Goal: Information Seeking & Learning: Learn about a topic

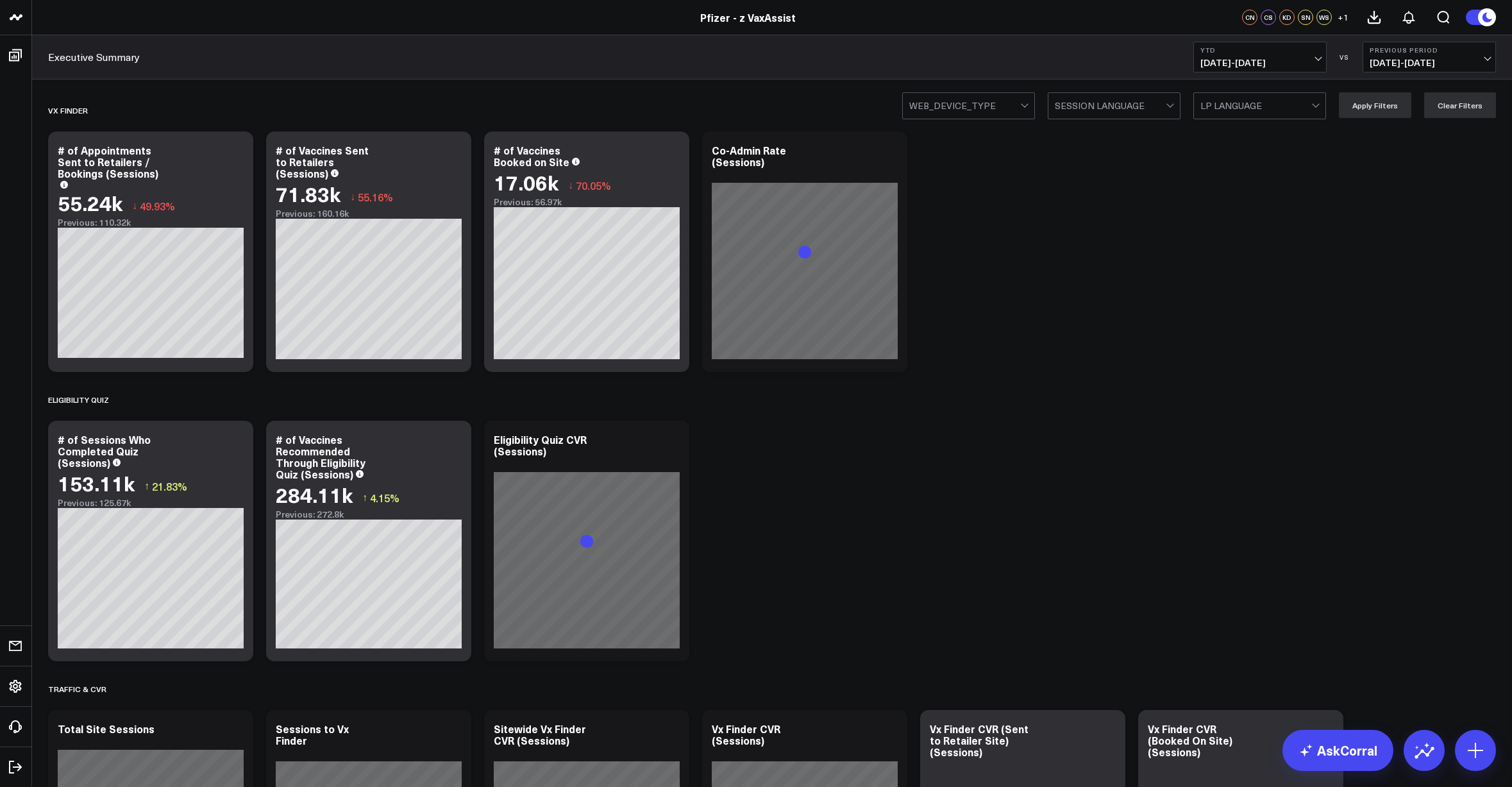
click at [1219, 61] on span "01/01/25 - 09/21/25" at bounding box center [1260, 62] width 120 height 10
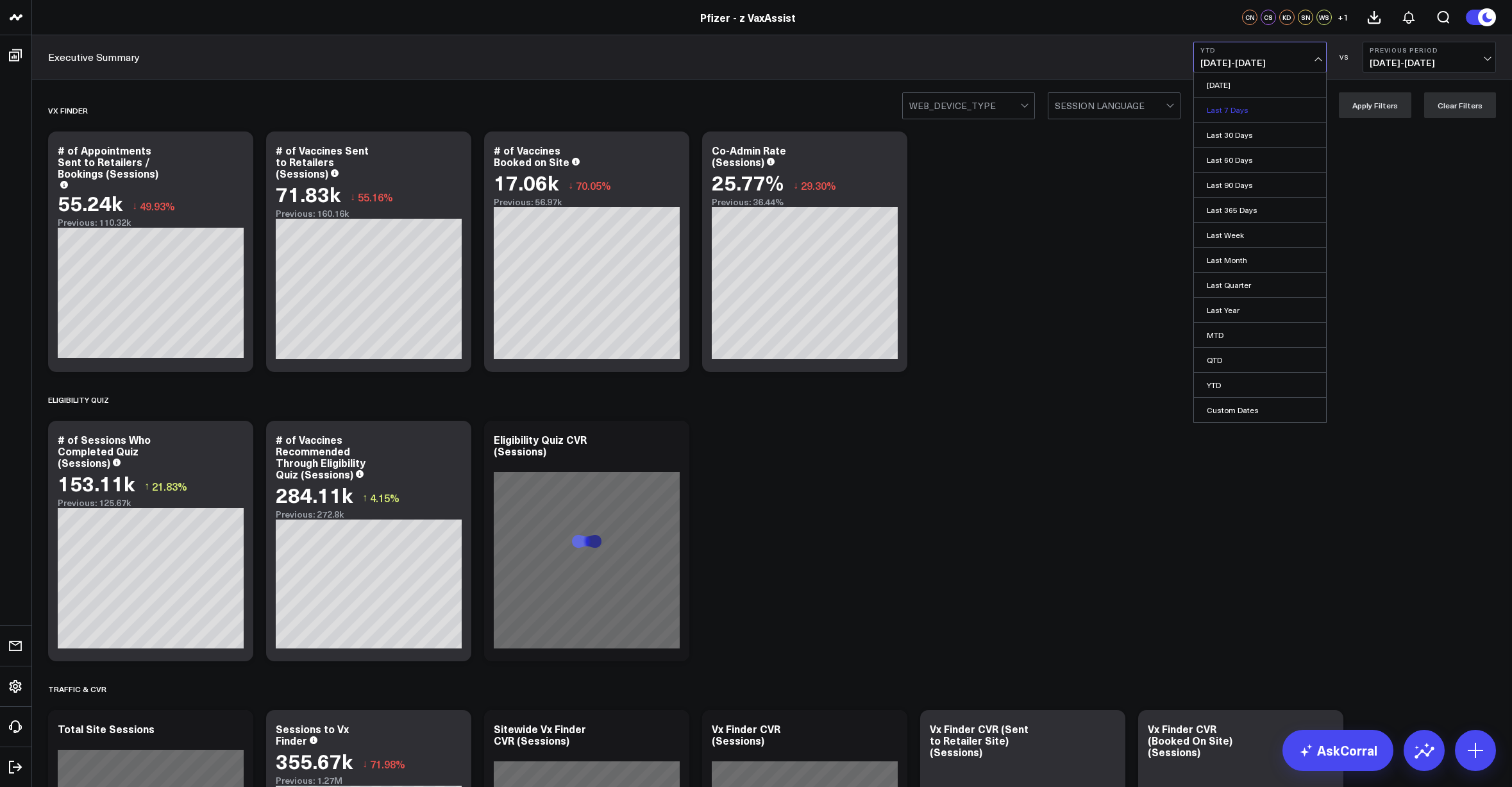
click at [1244, 111] on link "Last 7 Days" at bounding box center [1260, 110] width 132 height 25
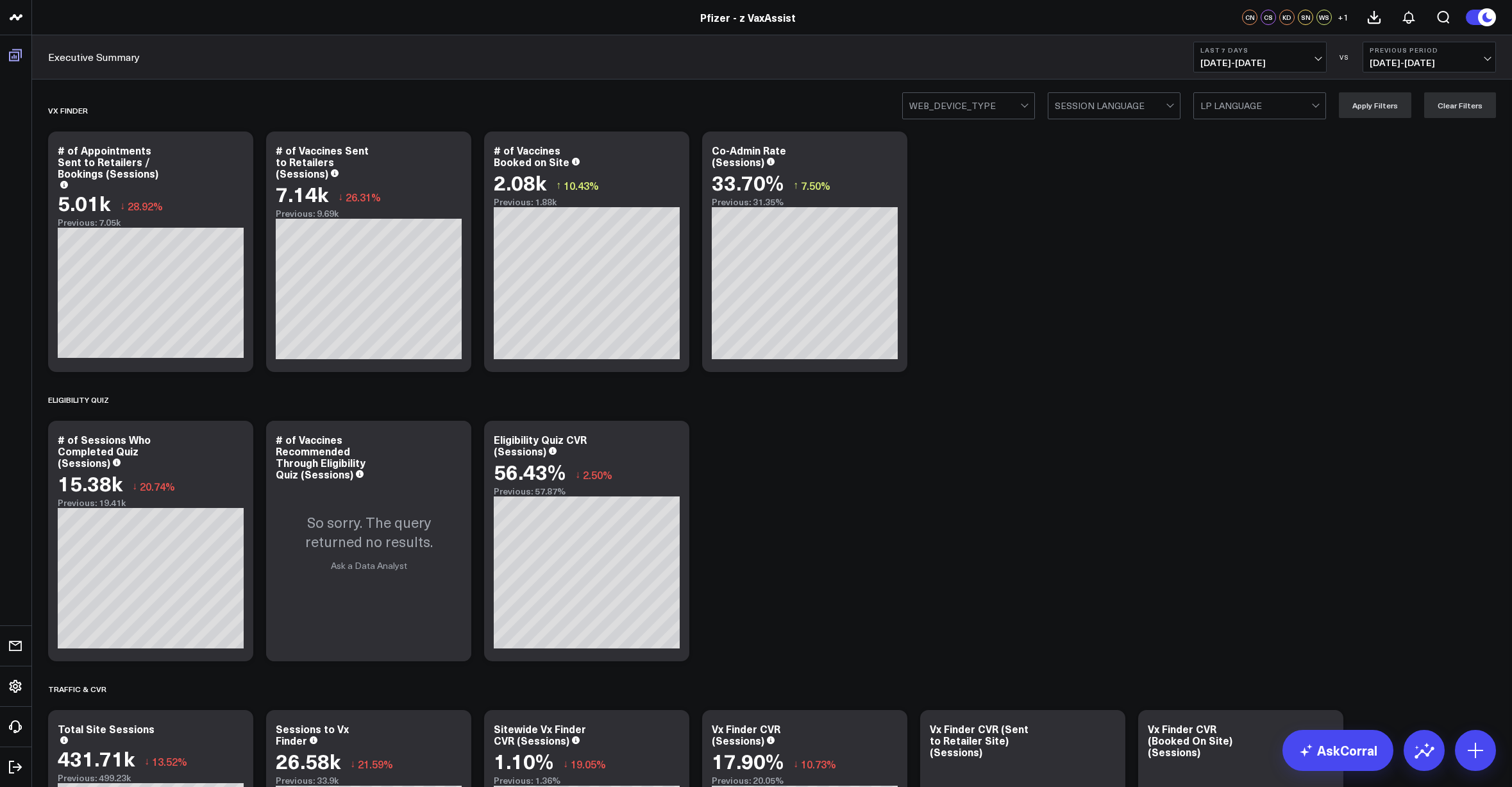
click at [21, 43] on li "Boards Executive Summary Executive Summary - Spanish VaxAssist Brands COMIRNATY…" at bounding box center [16, 55] width 32 height 40
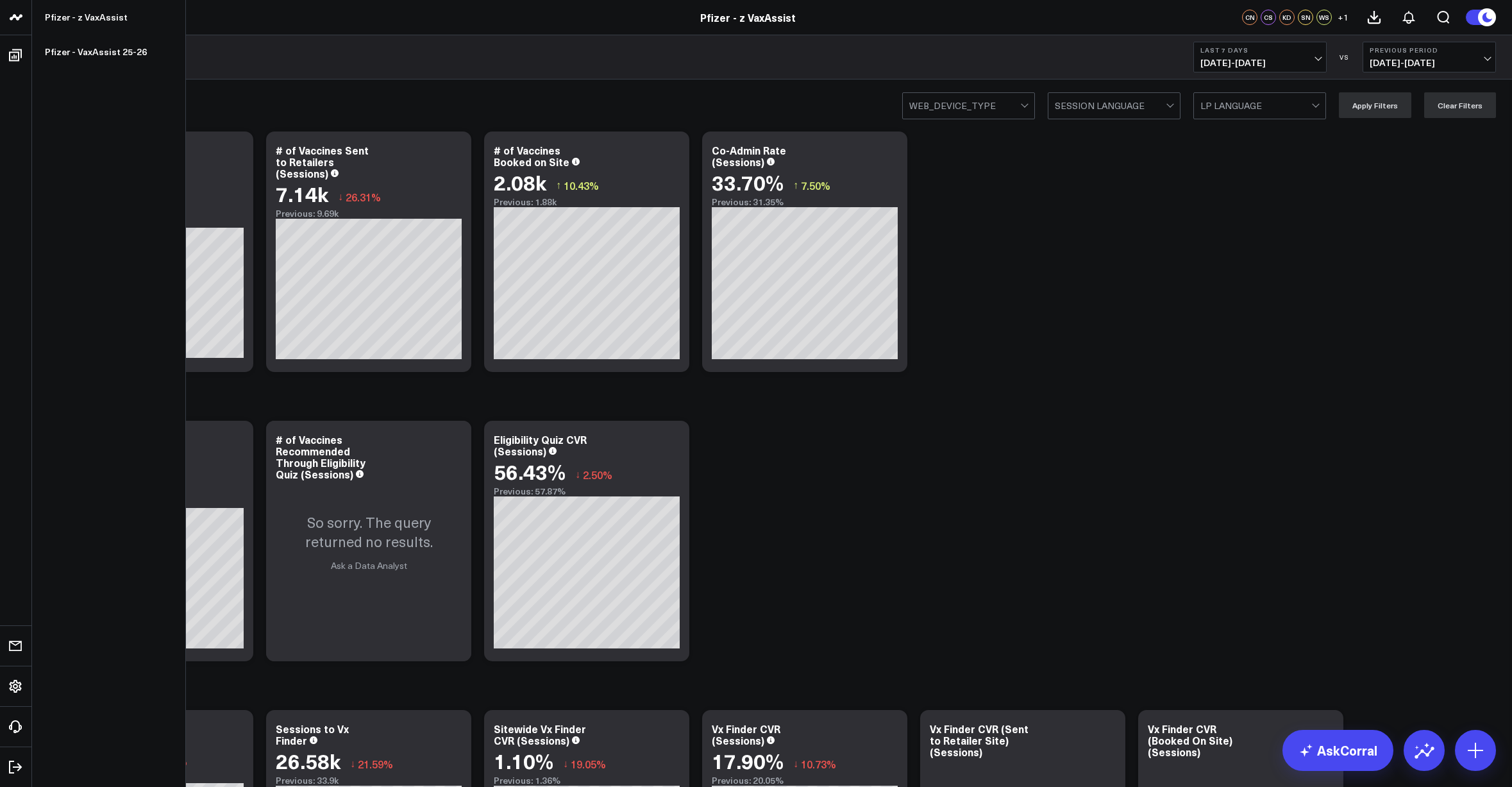
click at [14, 19] on icon at bounding box center [16, 18] width 16 height 16
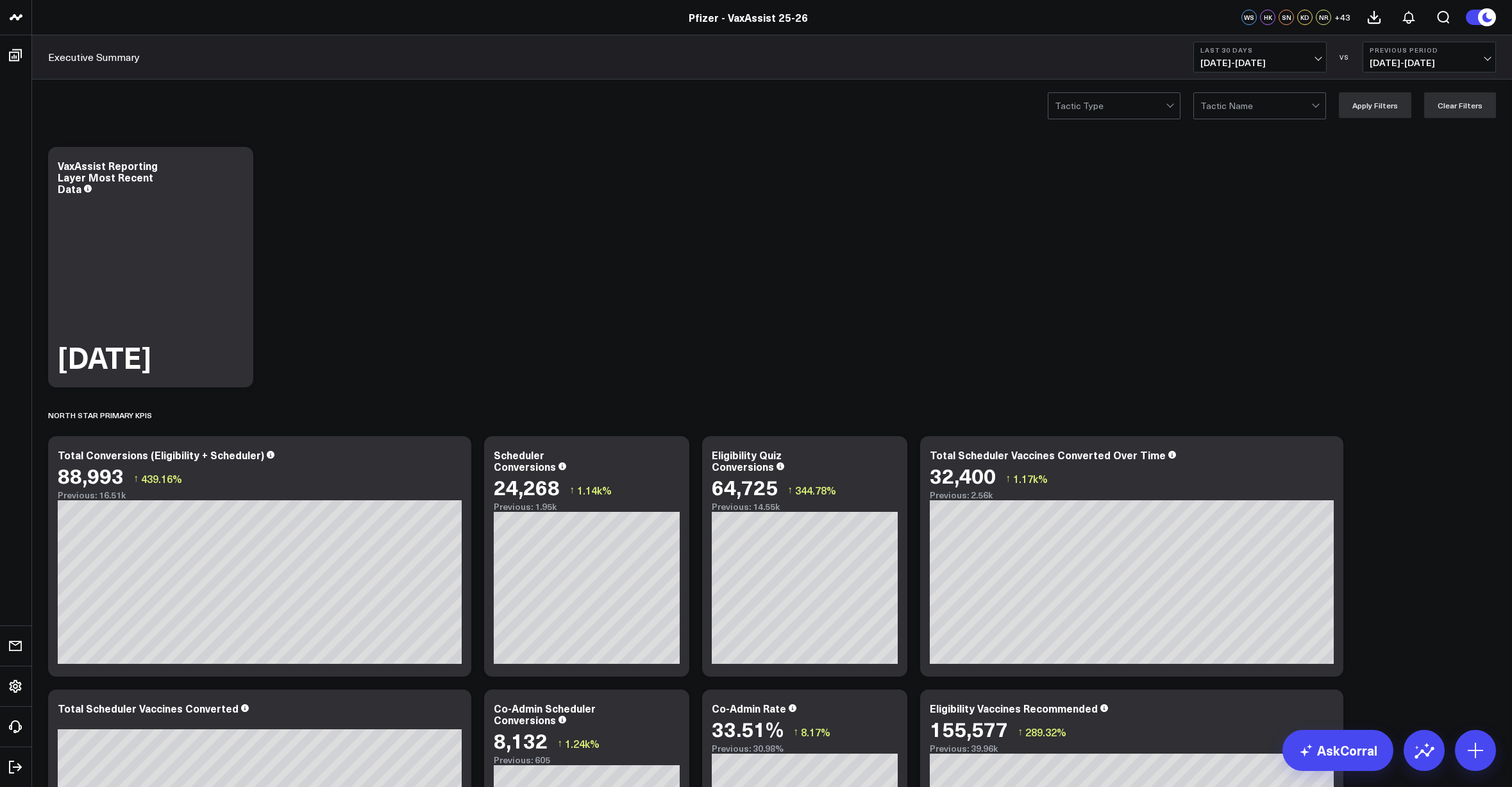
click at [1257, 52] on b "Last 30 Days" at bounding box center [1260, 50] width 120 height 8
click at [1242, 110] on link "Last 7 Days" at bounding box center [1260, 110] width 132 height 25
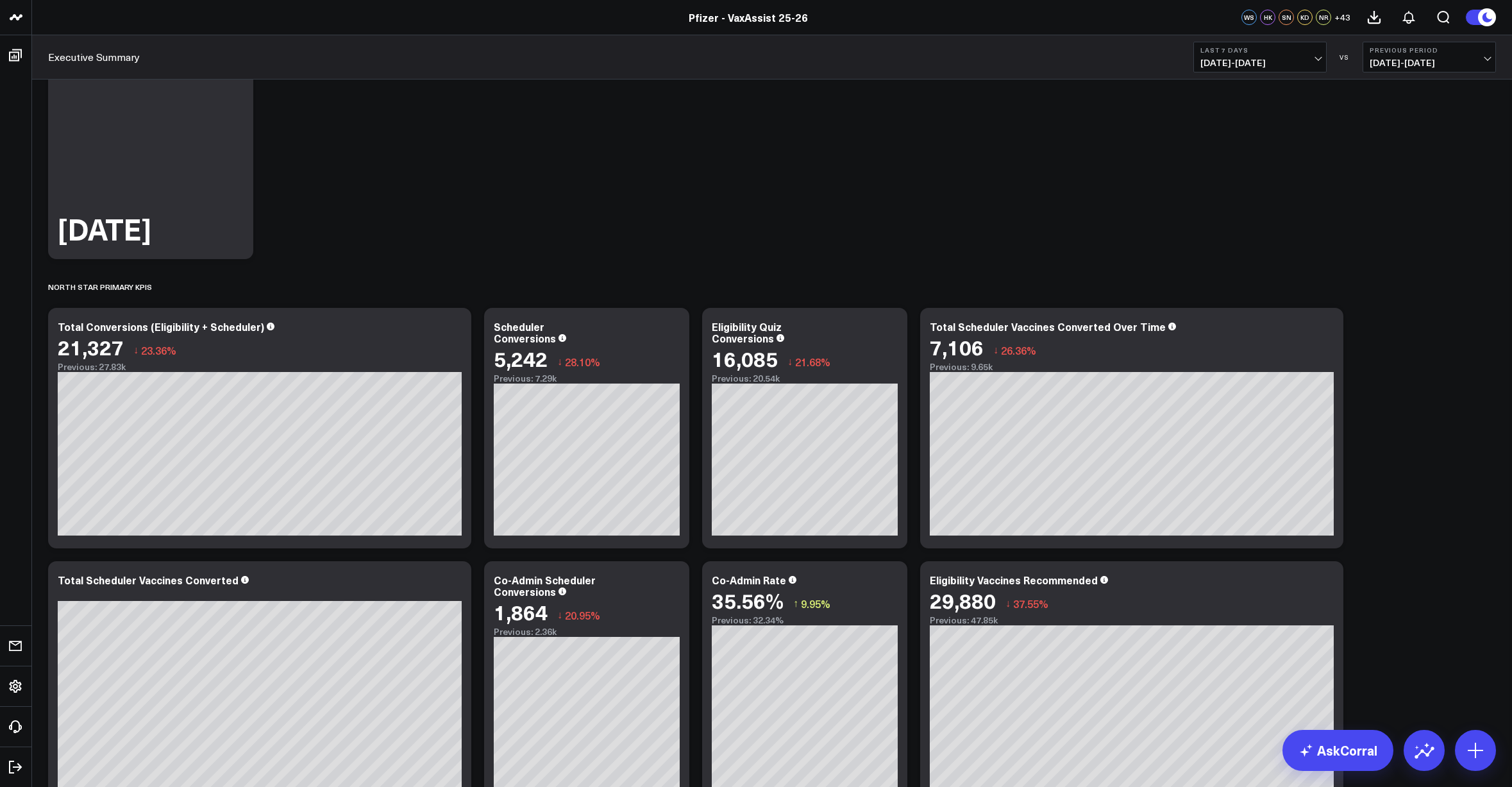
click at [1262, 54] on button "Last 7 Days 09/15/25 - 09/21/25" at bounding box center [1260, 56] width 133 height 31
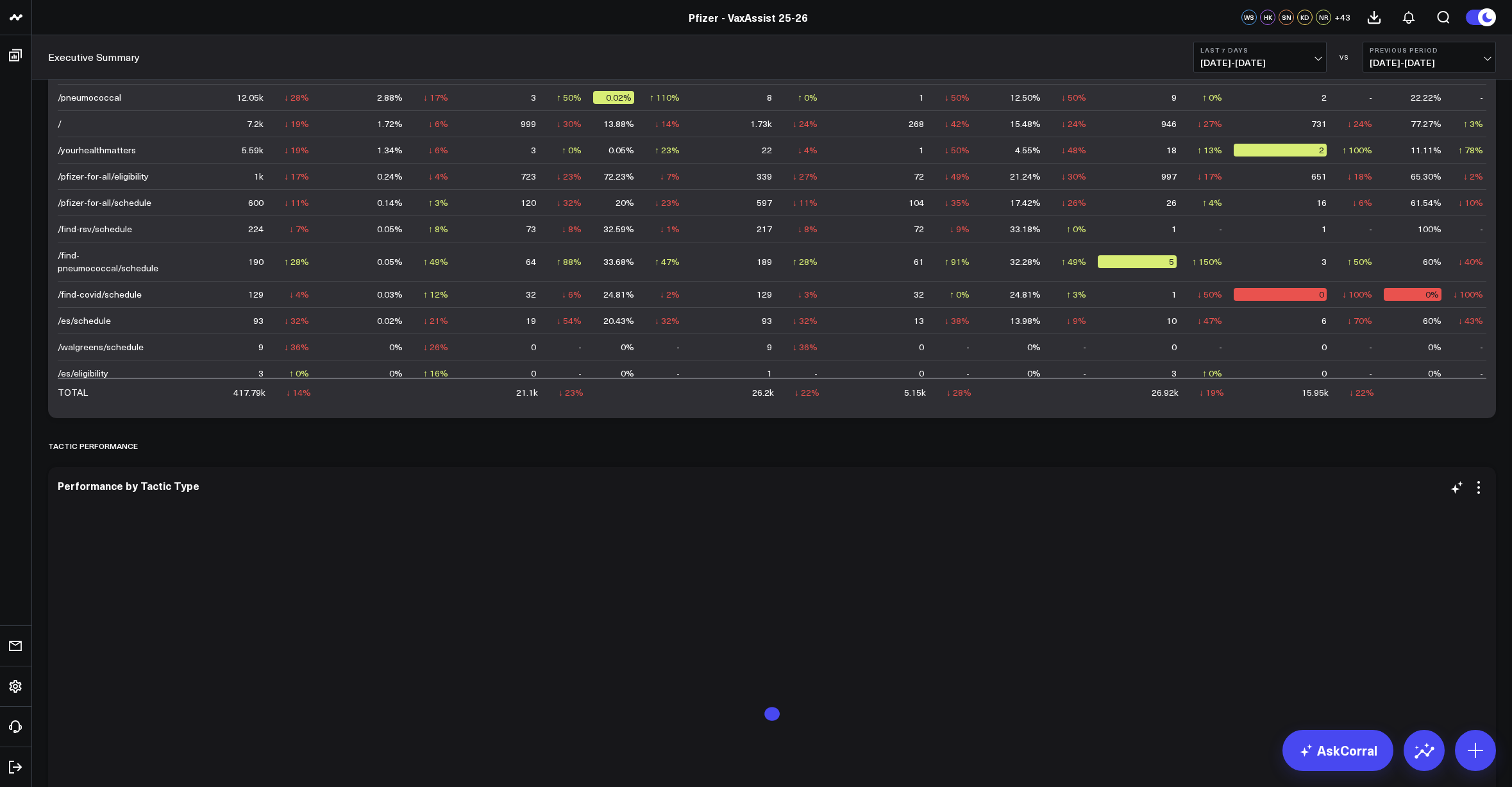
scroll to position [2118, 0]
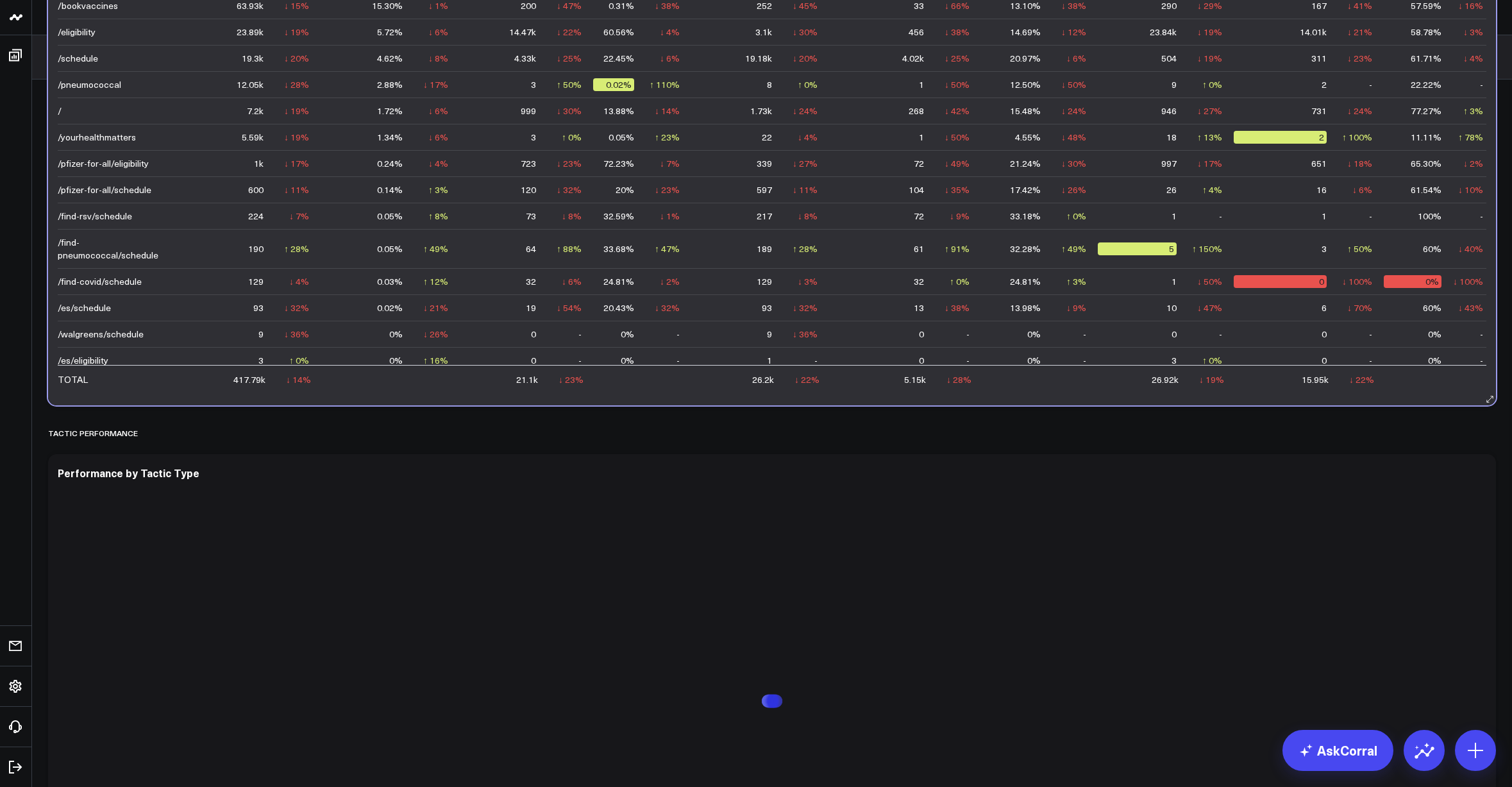
click at [1234, 381] on td "15.95k" at bounding box center [1287, 379] width 105 height 28
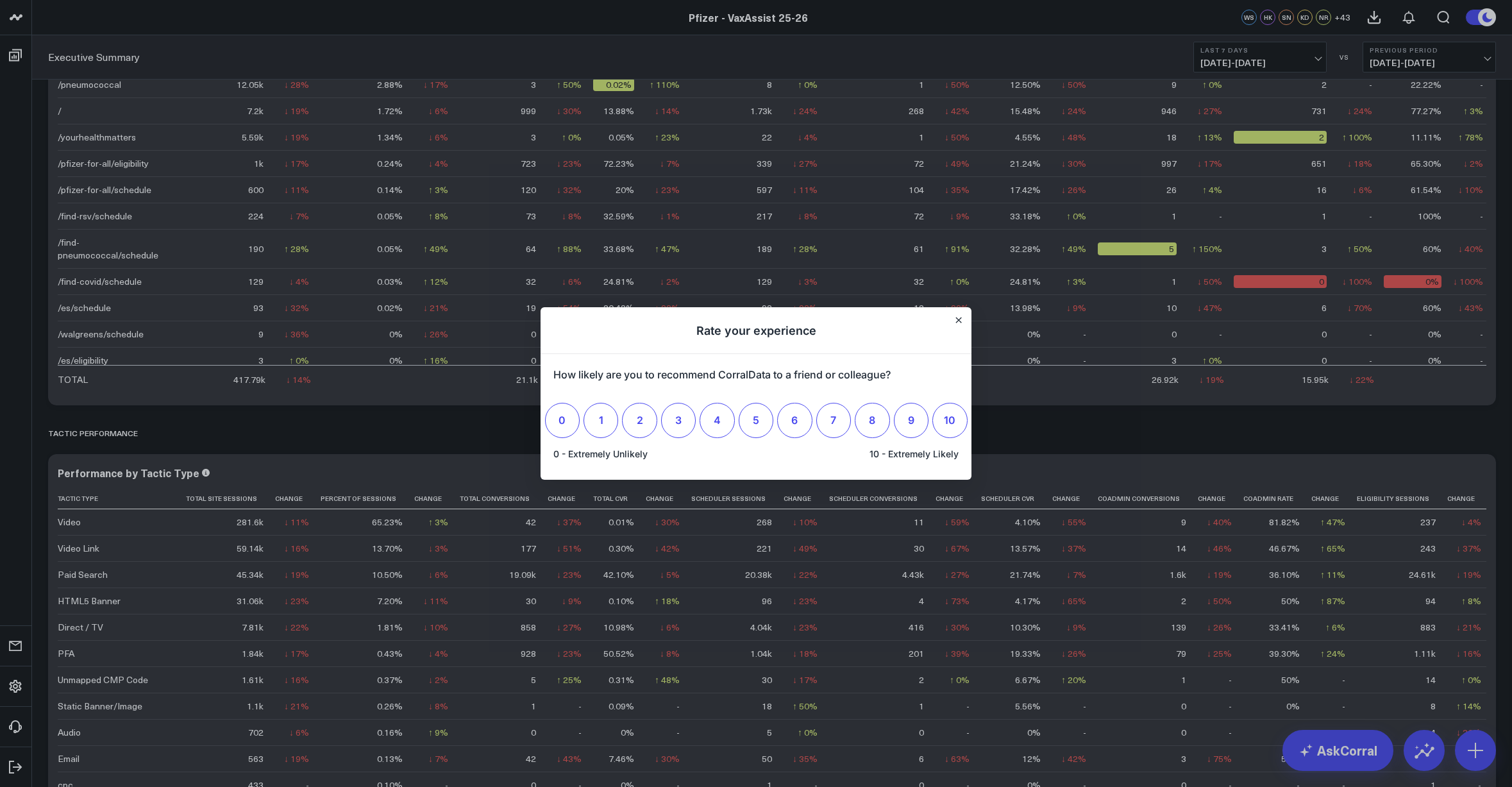
scroll to position [0, 0]
click at [955, 326] on h1 "Rate your experience" at bounding box center [756, 330] width 431 height 46
click at [957, 320] on icon "Close" at bounding box center [959, 320] width 6 height 6
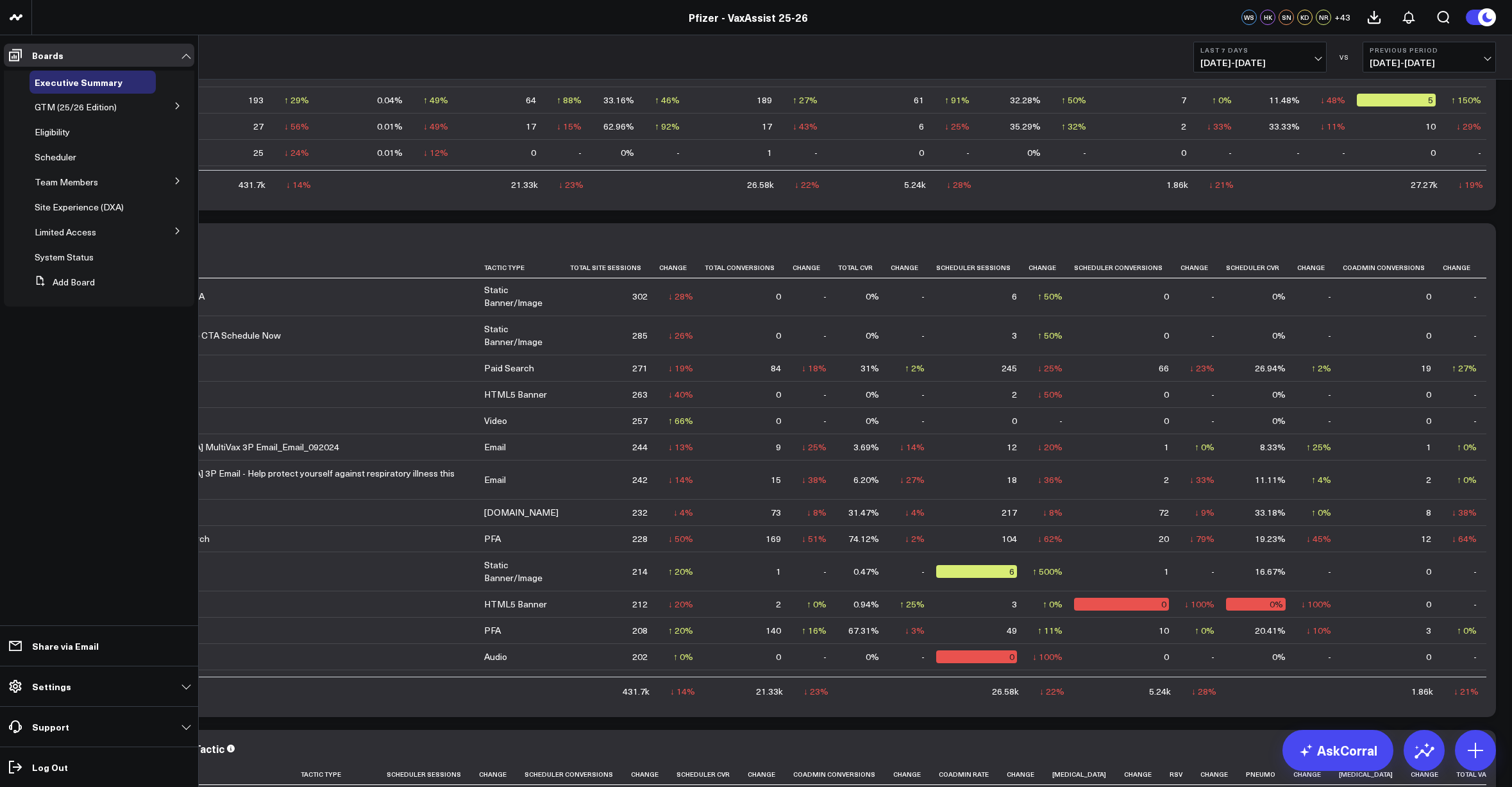
scroll to position [1275, 0]
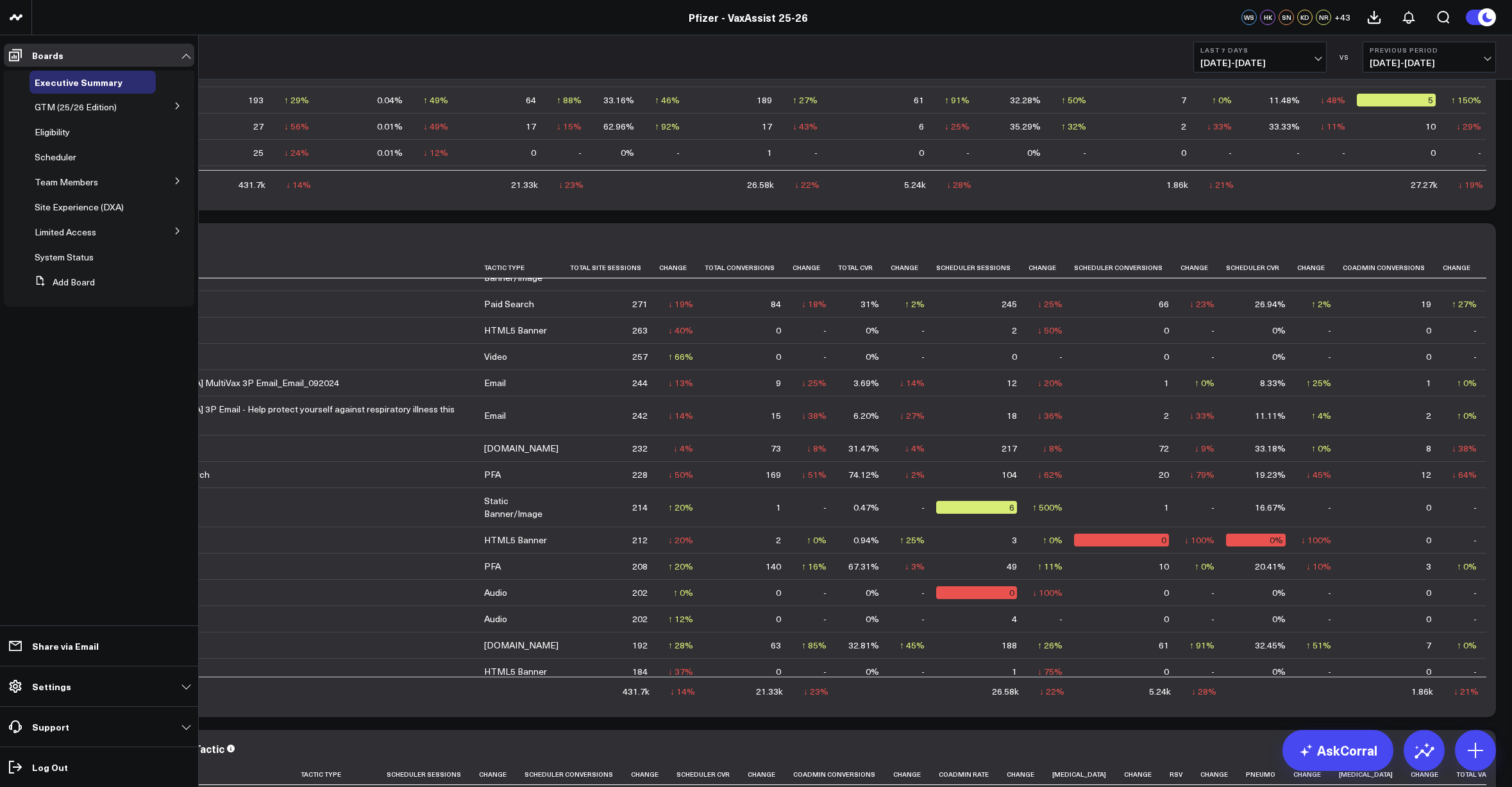
click at [173, 105] on button at bounding box center [178, 105] width 34 height 19
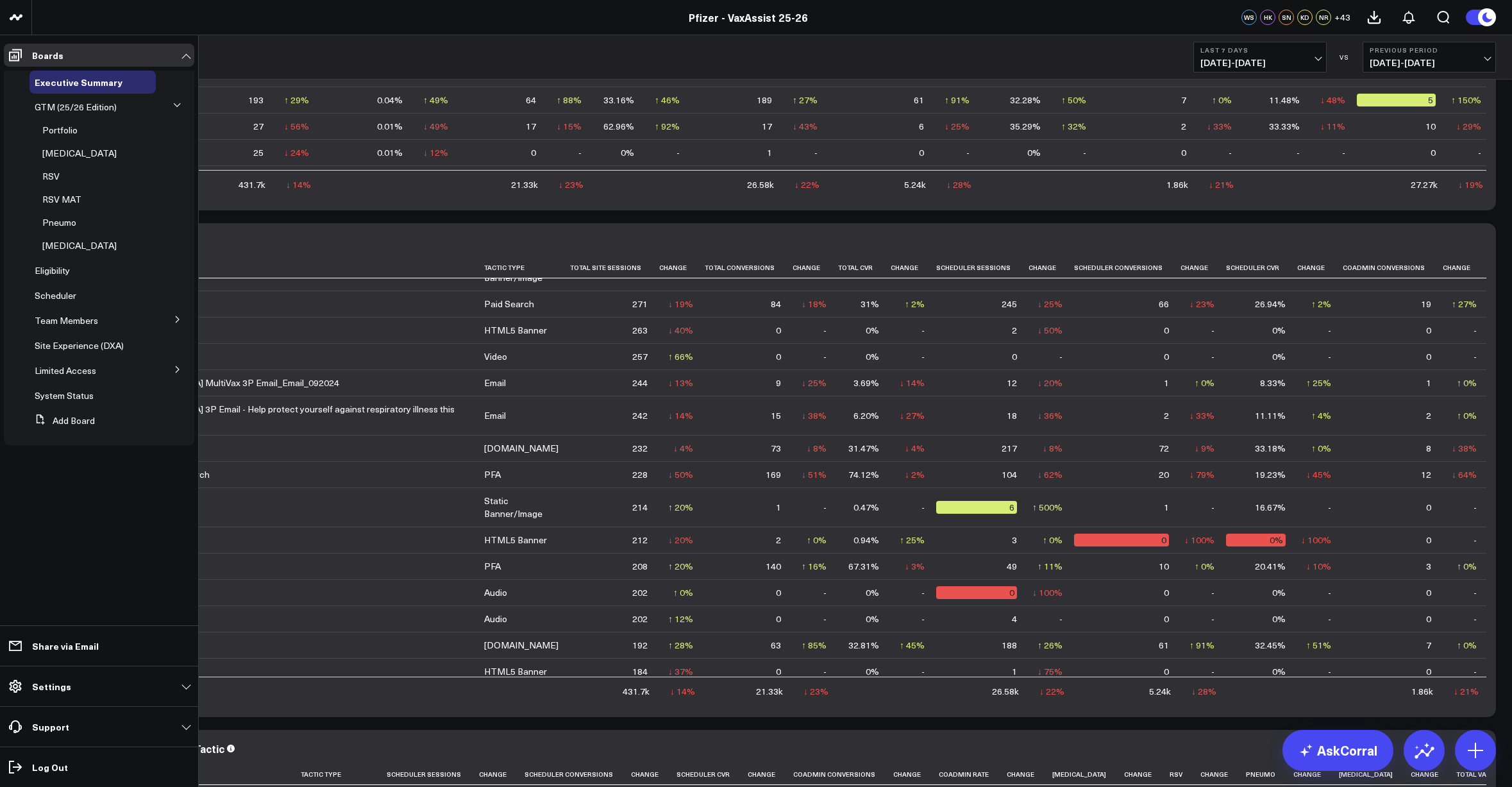
click at [174, 108] on icon at bounding box center [177, 106] width 8 height 8
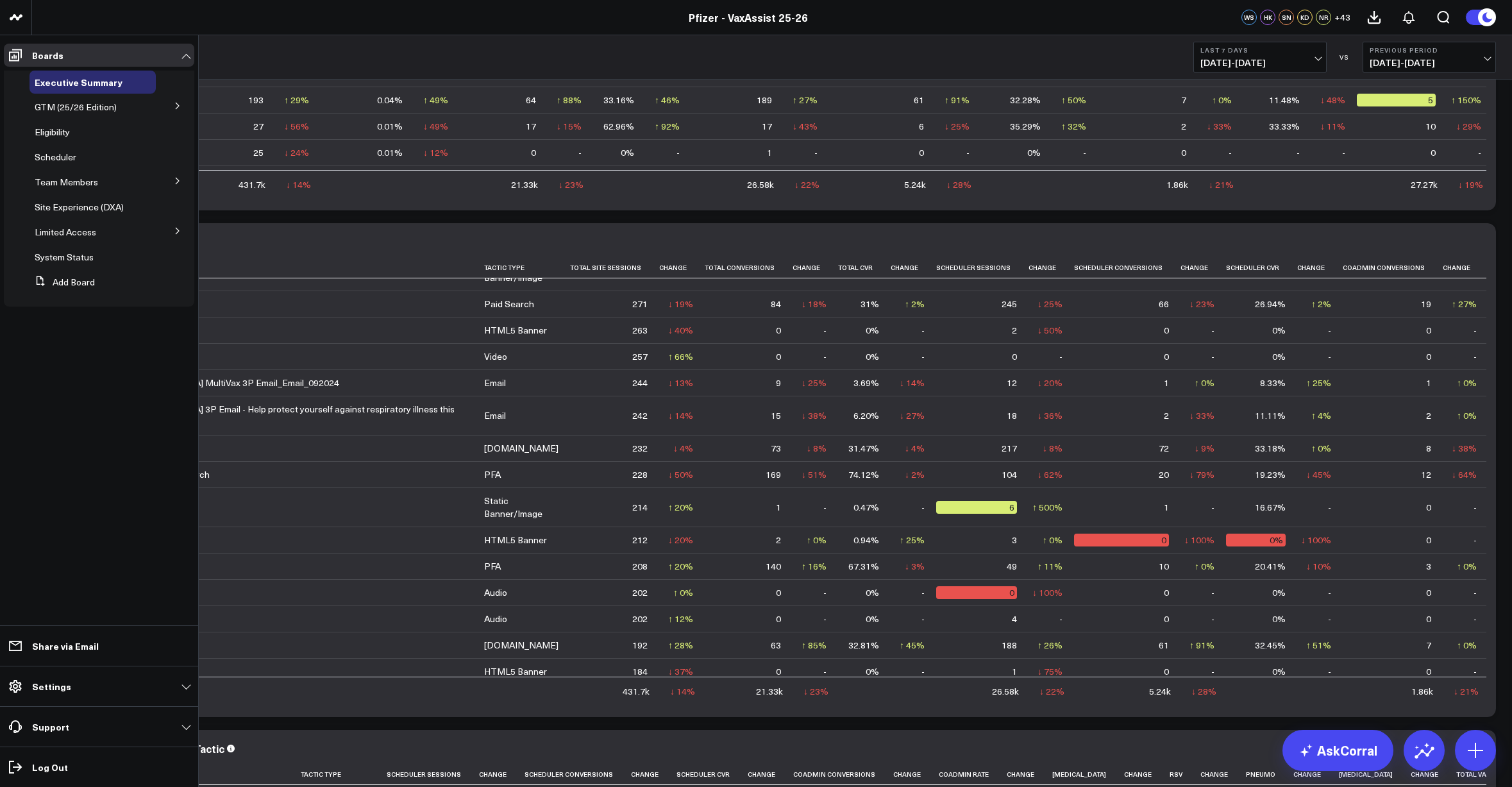
click at [177, 186] on button at bounding box center [178, 180] width 34 height 19
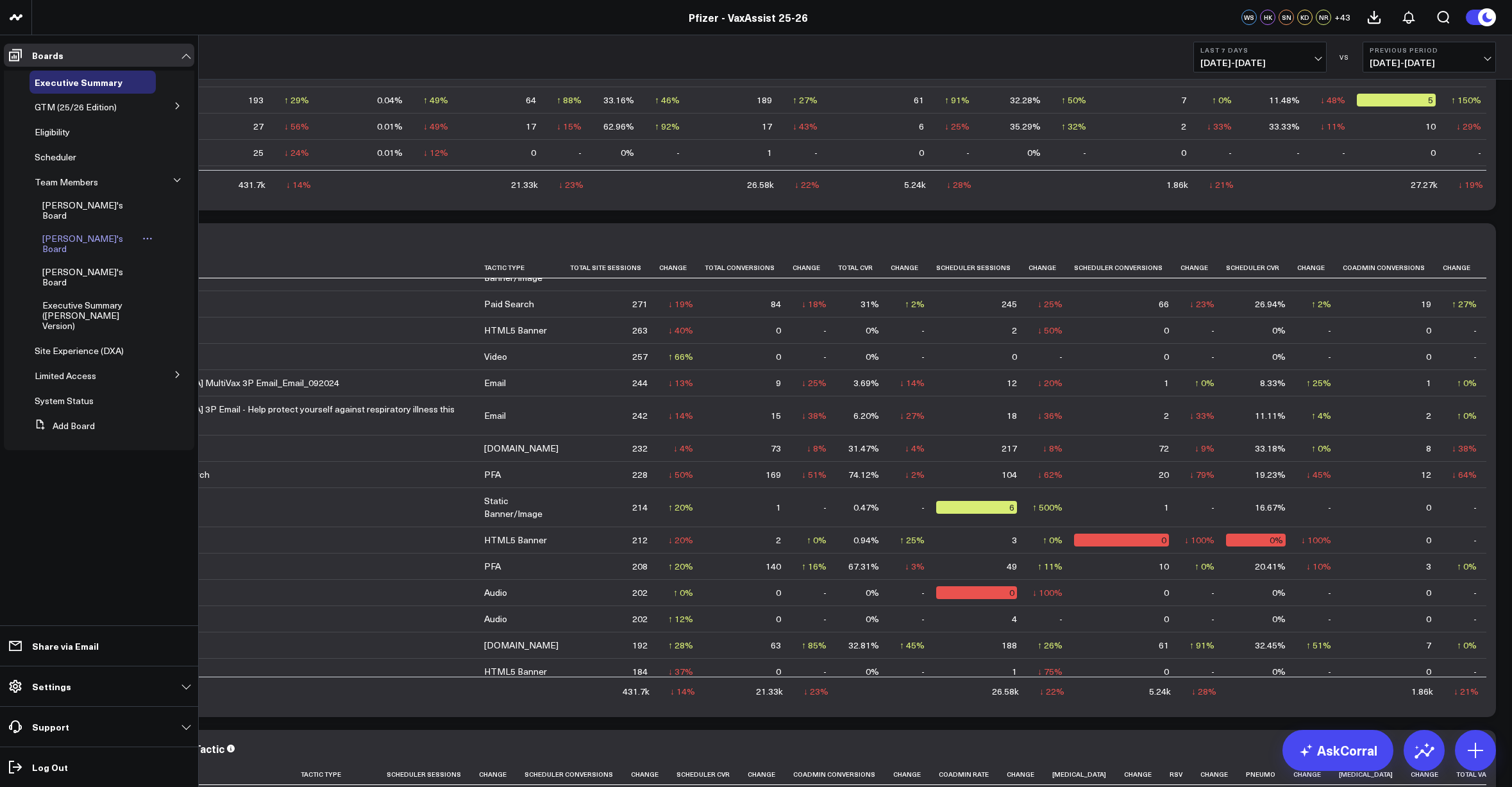
click at [90, 233] on span "Hannah's Board" at bounding box center [83, 243] width 81 height 23
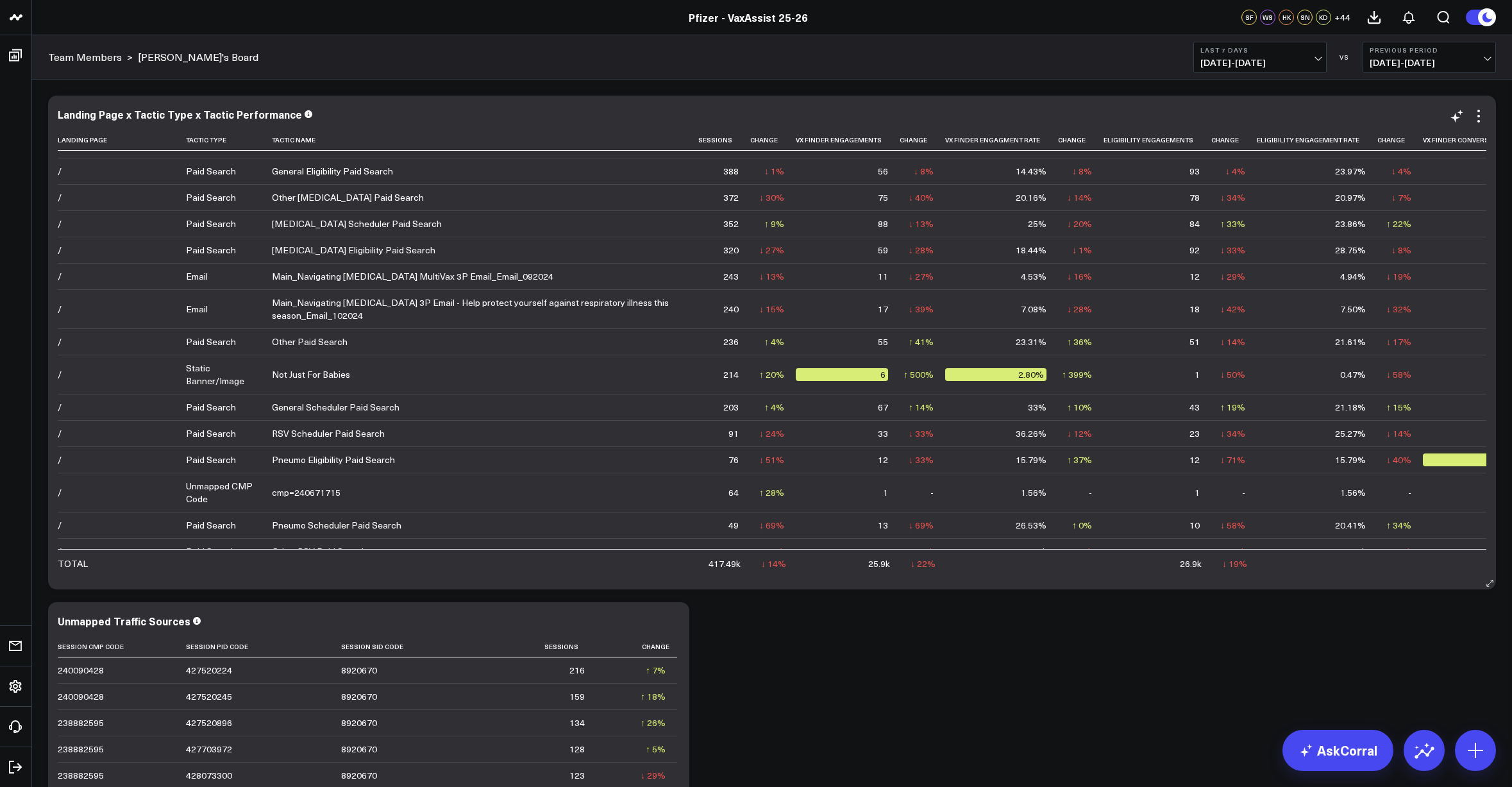
scroll to position [193, 0]
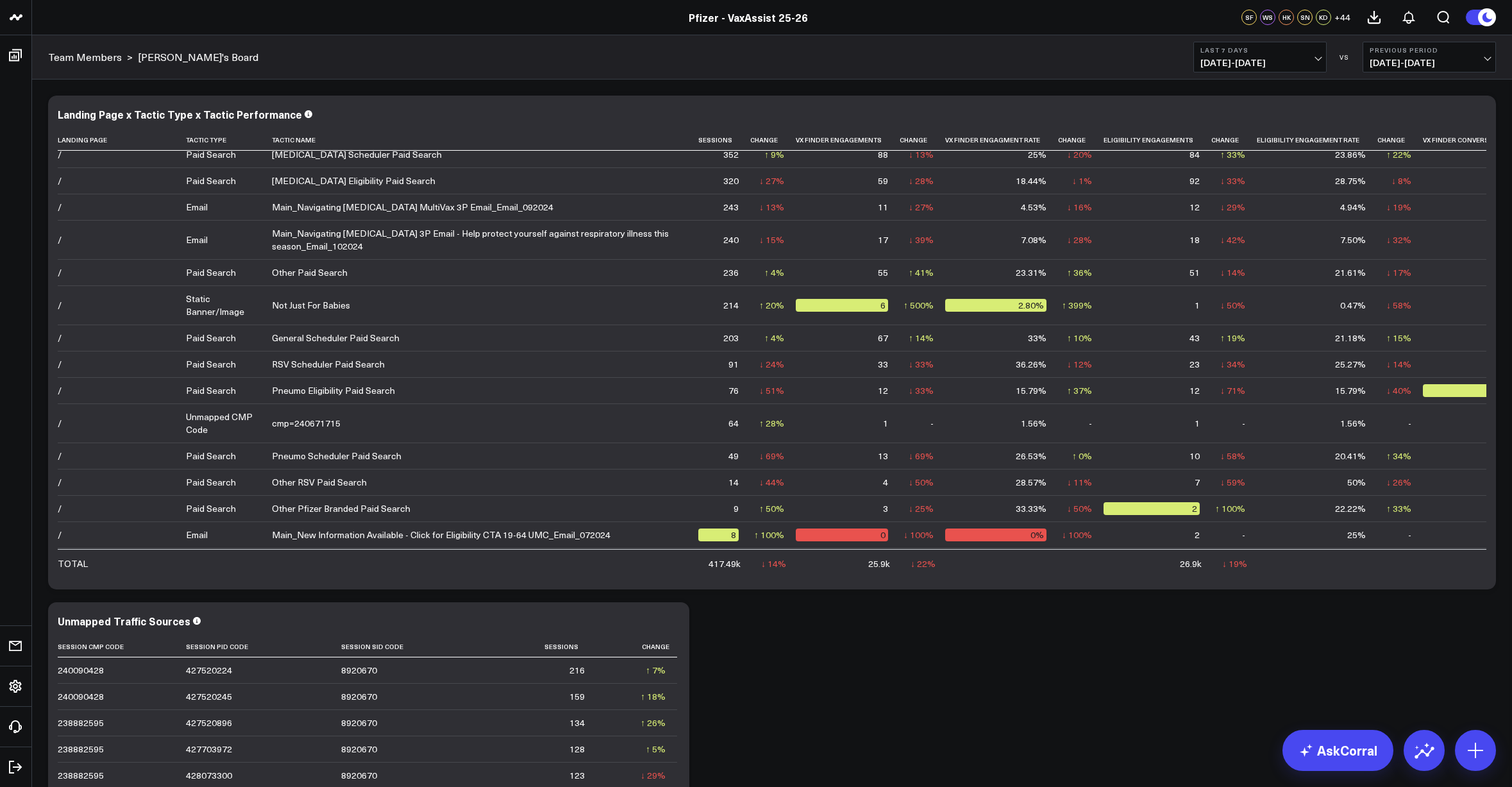
click at [783, 736] on div "Modify via AI Copy link to widget Ask support Remove Create linked copy Executi…" at bounding box center [772, 595] width 1461 height 1013
drag, startPoint x: 770, startPoint y: 764, endPoint x: 521, endPoint y: 727, distance: 251.7
click at [770, 763] on div "Modify via AI Copy link to widget Ask support Remove Create linked copy Executi…" at bounding box center [772, 595] width 1461 height 1013
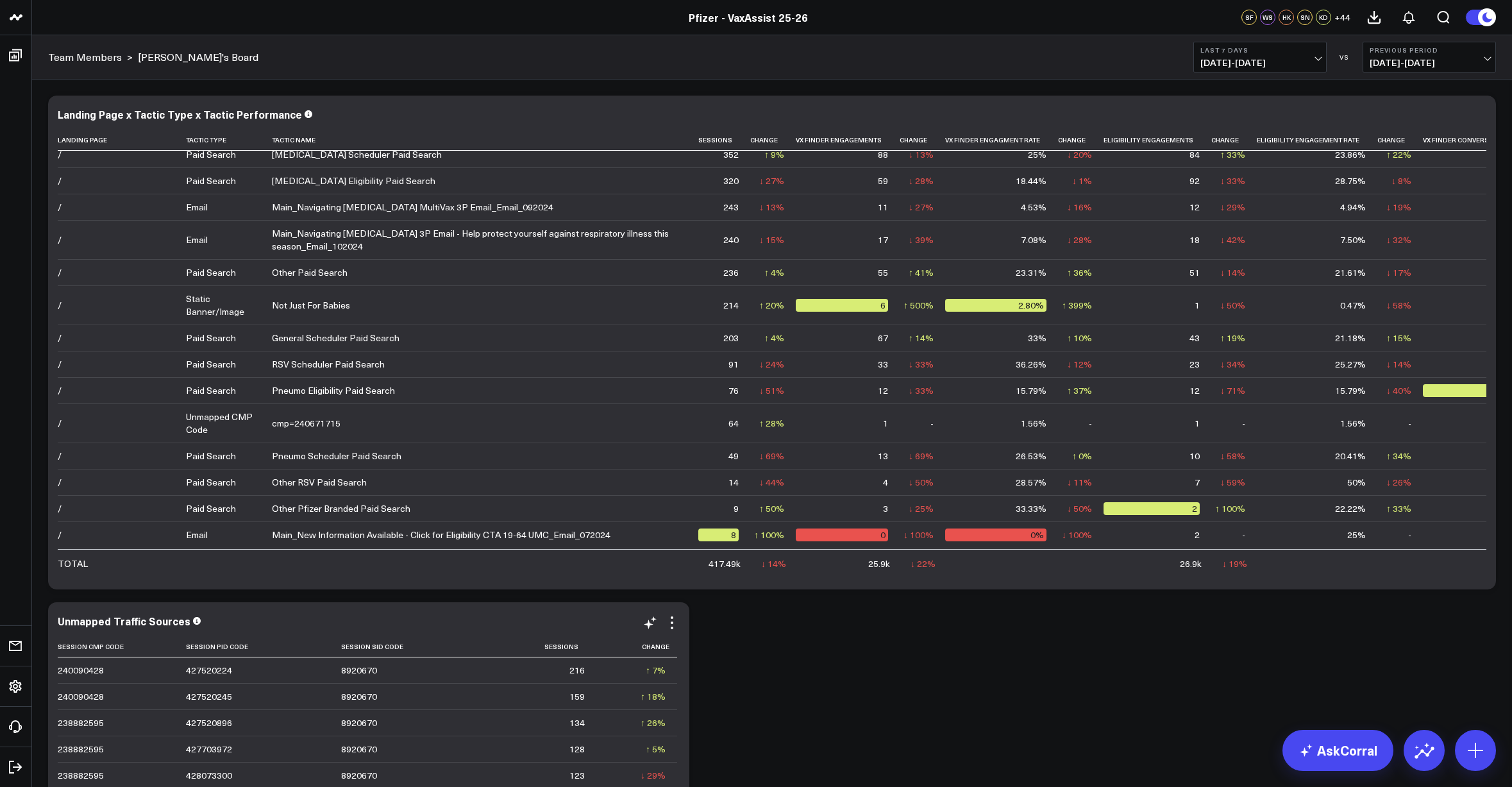
drag, startPoint x: 779, startPoint y: 689, endPoint x: 476, endPoint y: 611, distance: 312.9
click at [779, 689] on div "Modify via AI Copy link to widget Ask support Remove Create linked copy Executi…" at bounding box center [772, 595] width 1461 height 1013
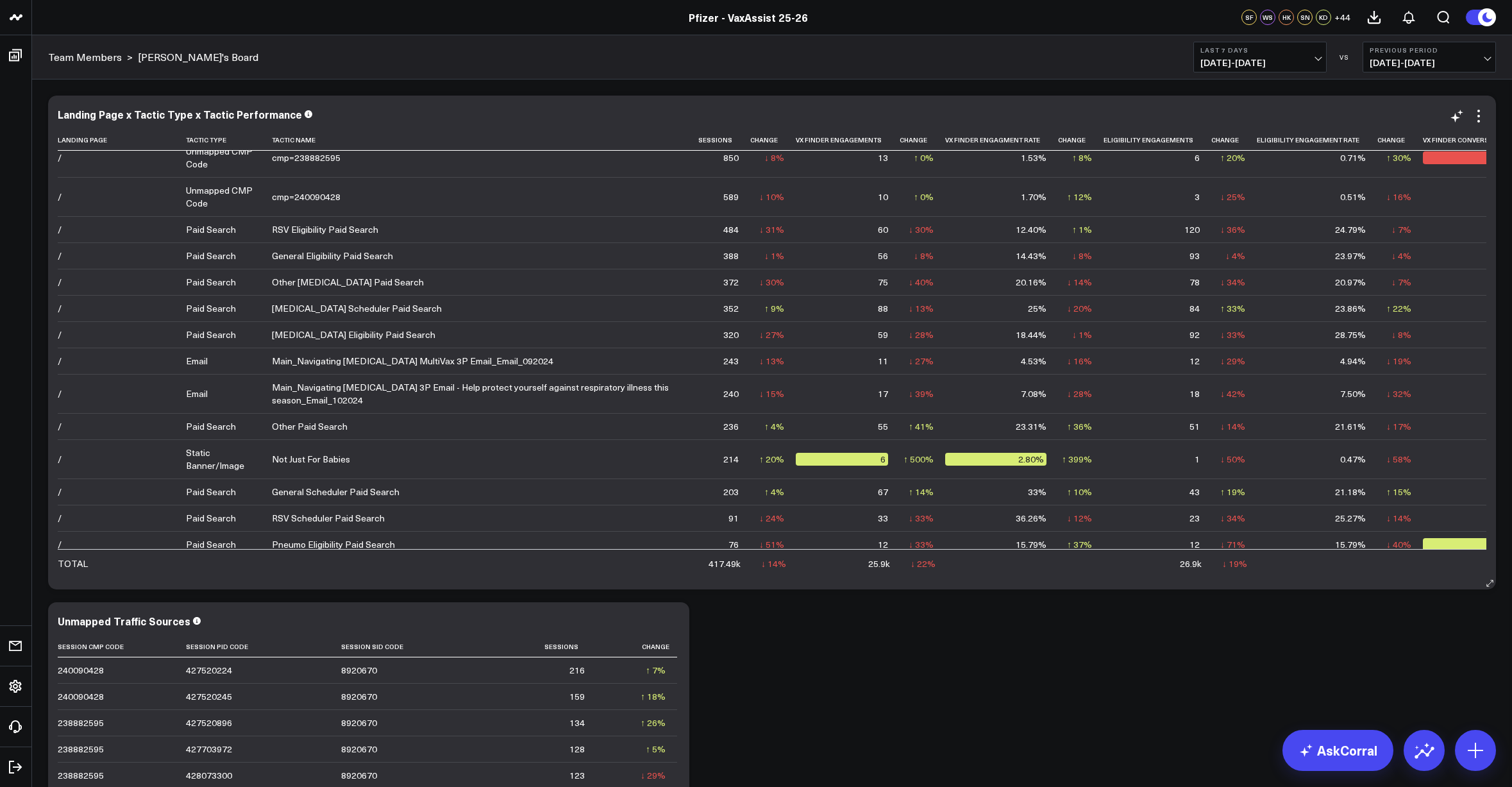
scroll to position [64, 0]
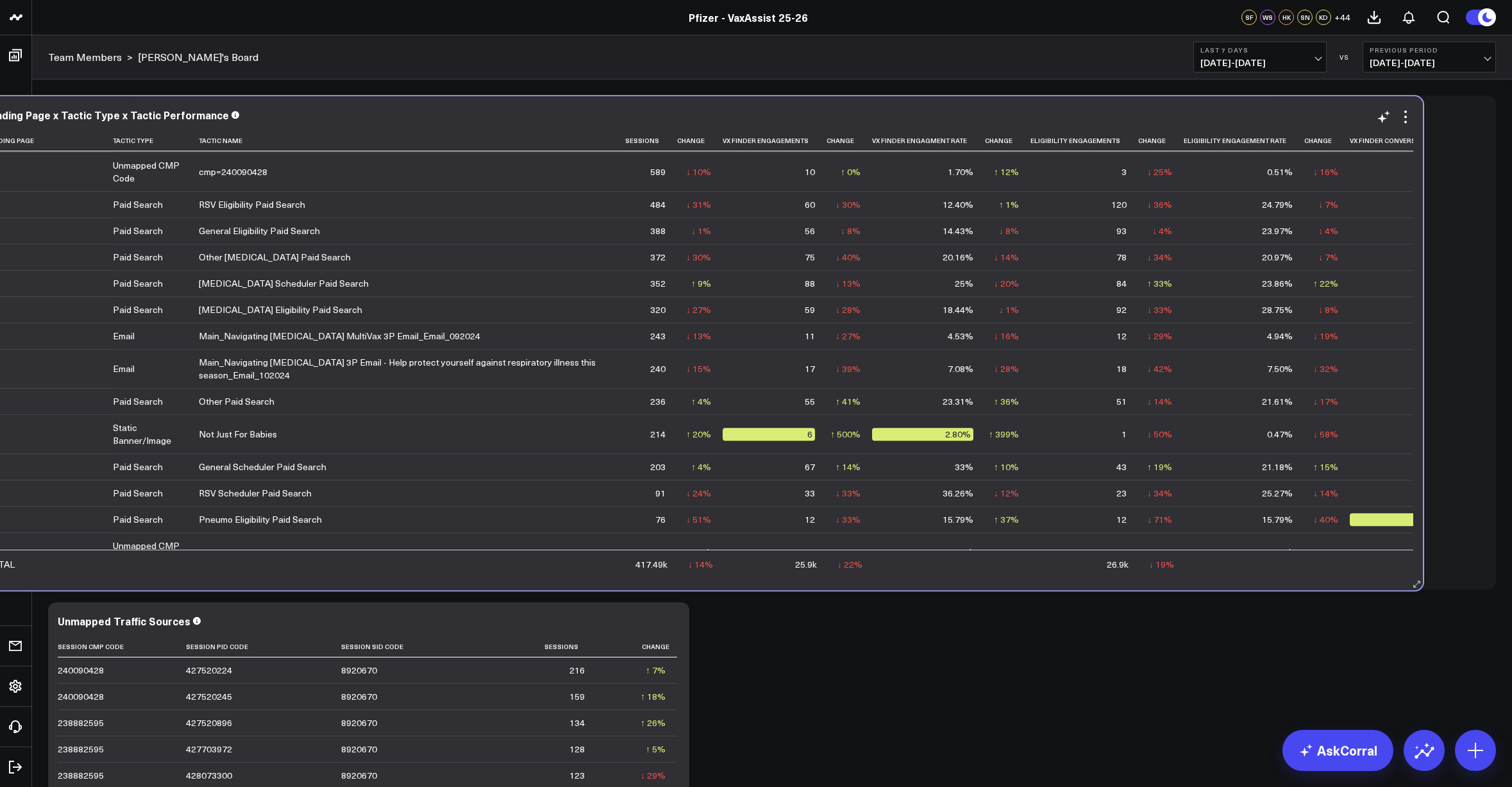
drag, startPoint x: 754, startPoint y: 578, endPoint x: 681, endPoint y: 579, distance: 73.0
click at [681, 579] on div "Landing Page x Tactic Type x Tactic Performance Landing Page Tactic Type Tactic…" at bounding box center [699, 343] width 1448 height 494
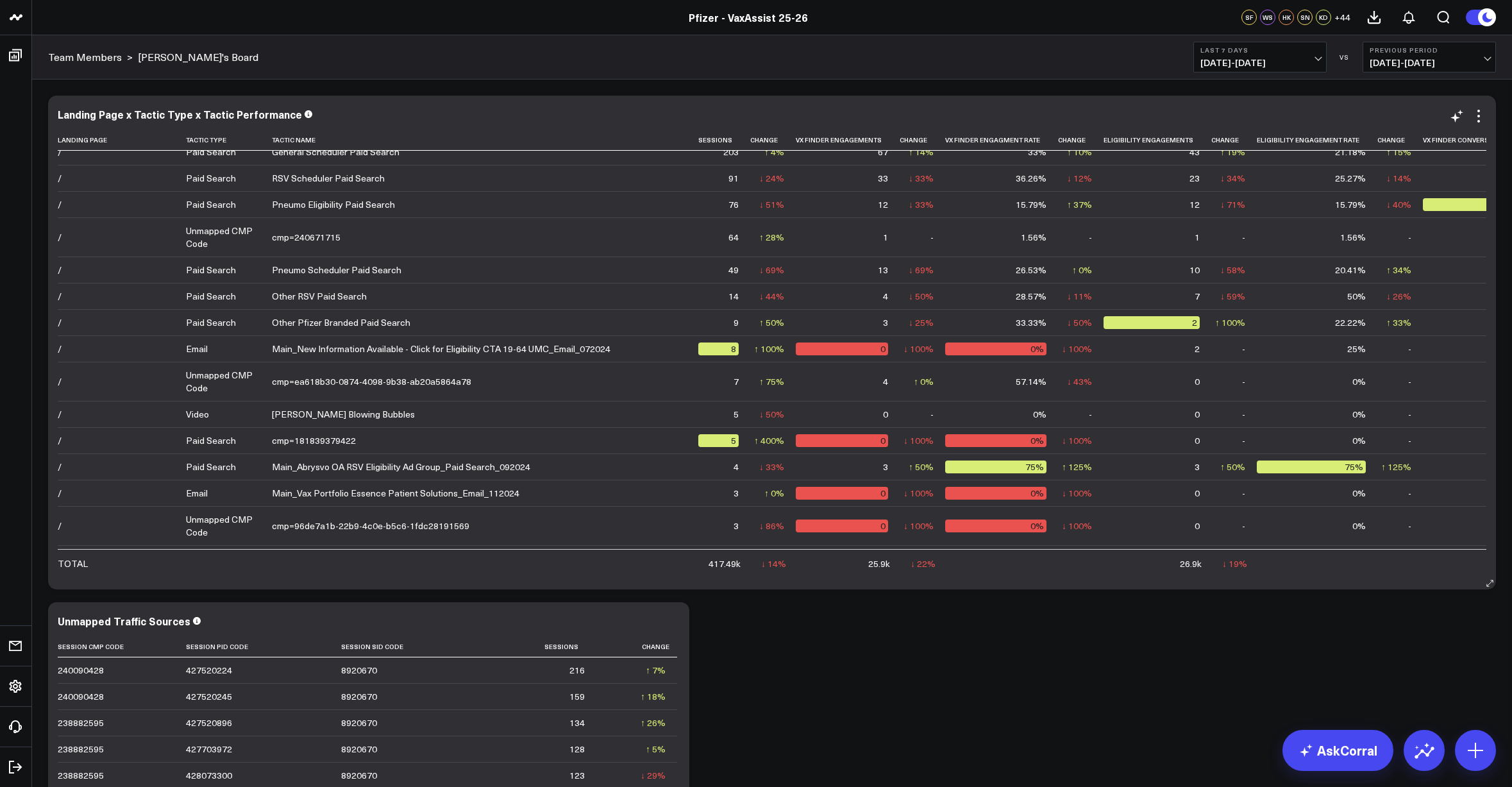
scroll to position [385, 0]
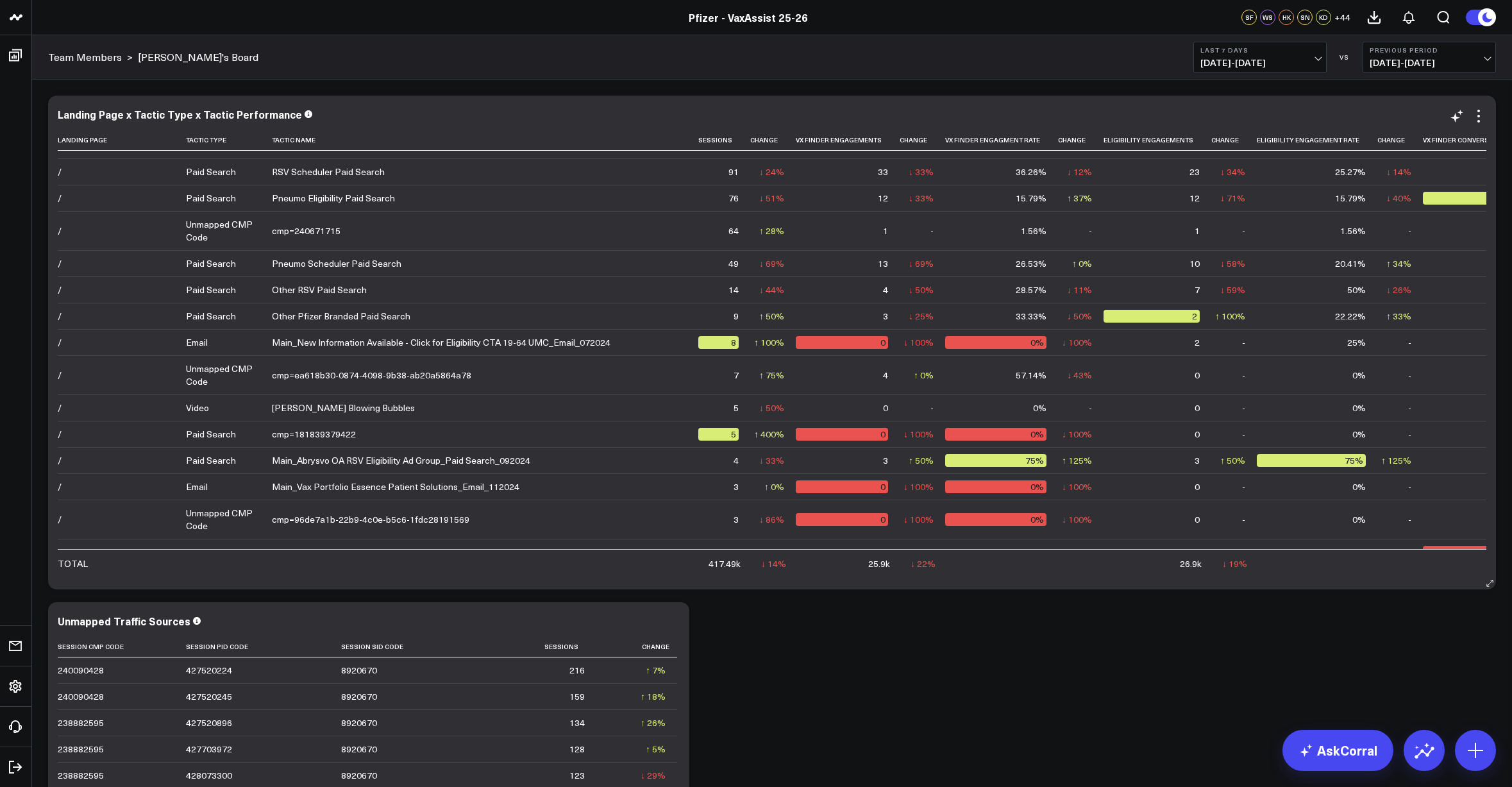
drag, startPoint x: 109, startPoint y: 141, endPoint x: 116, endPoint y: 268, distance: 127.2
click at [110, 141] on icon at bounding box center [112, 140] width 10 height 8
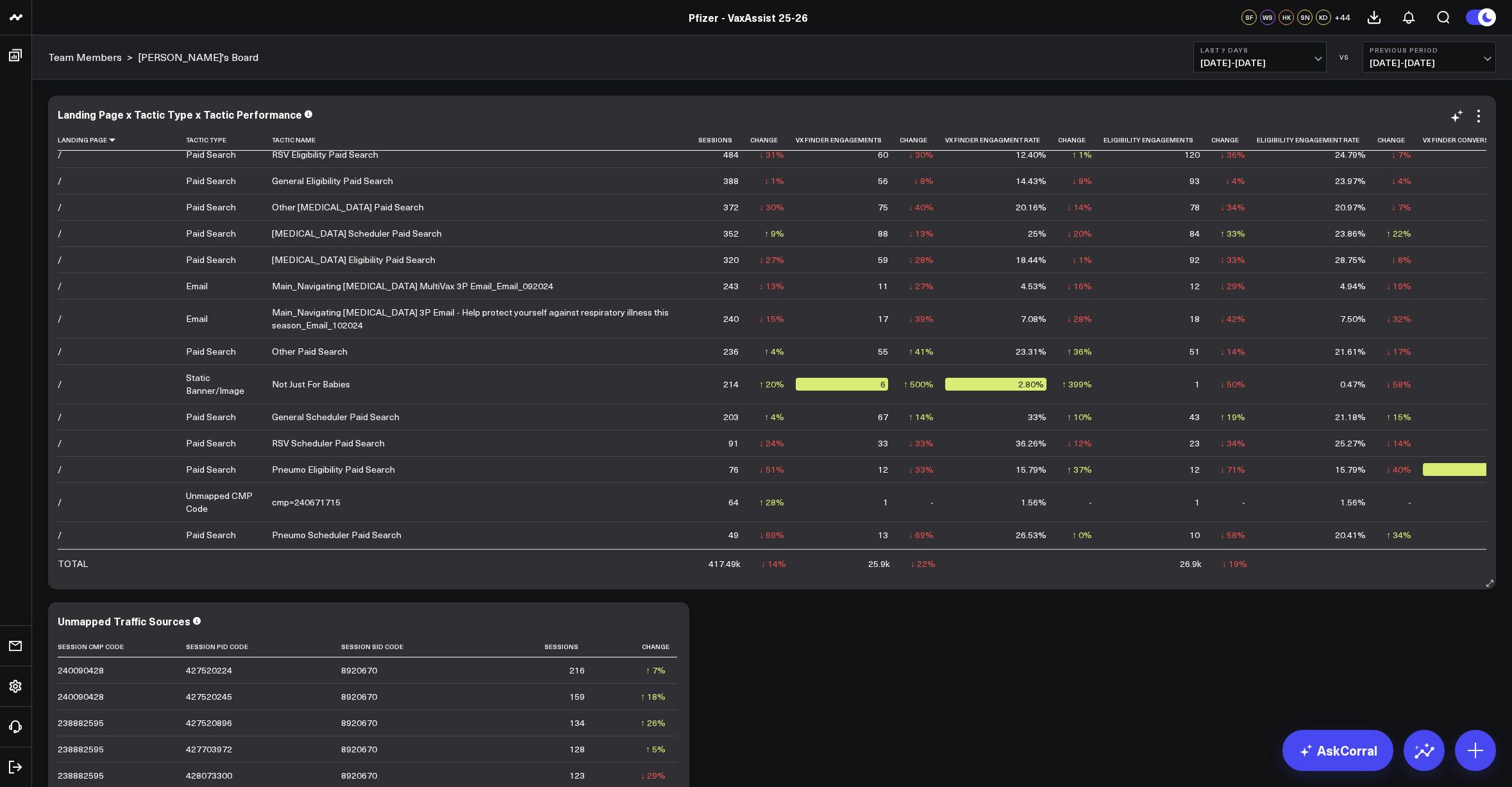
scroll to position [6312, 0]
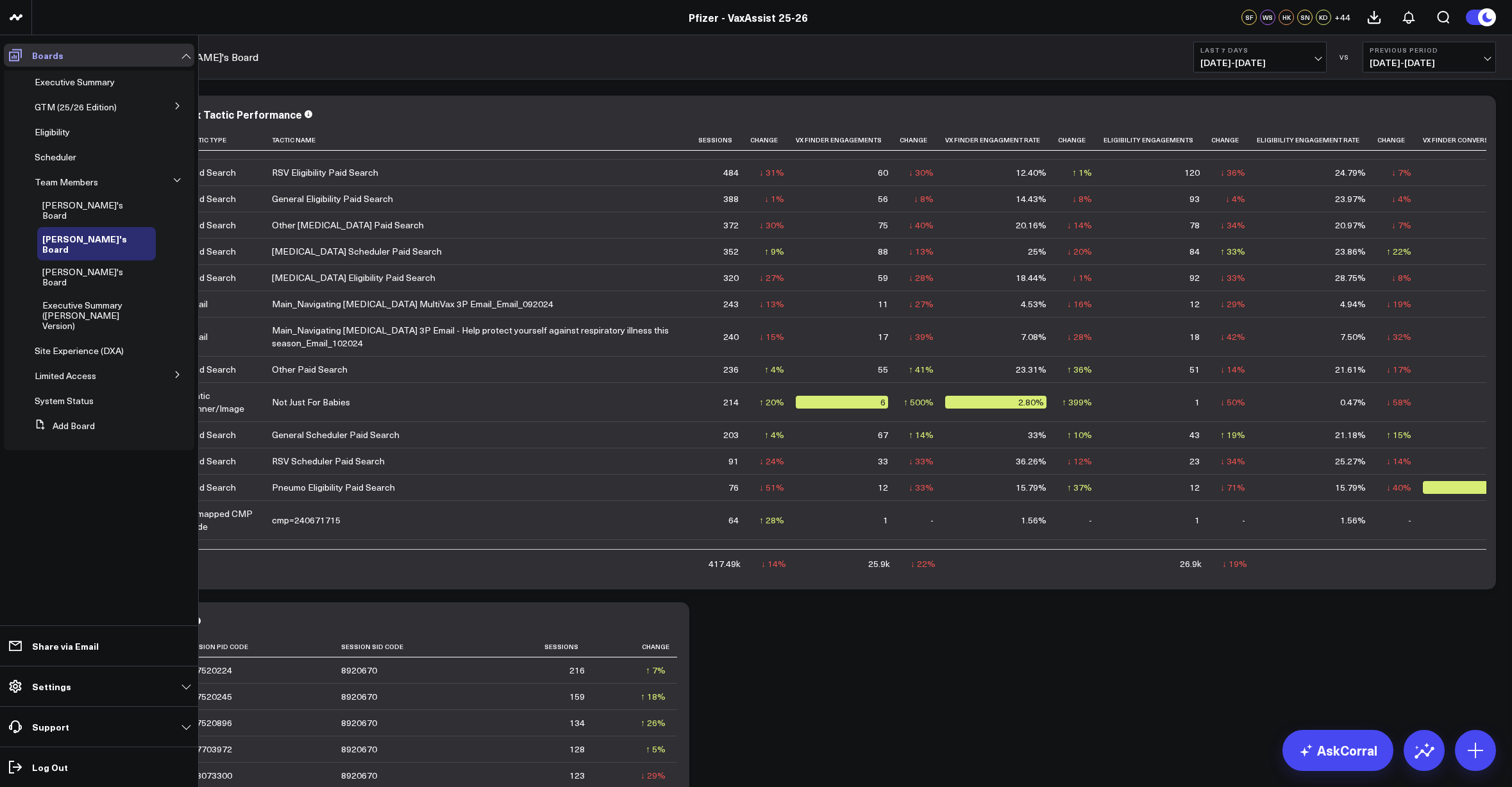
click at [171, 54] on link "Boards" at bounding box center [99, 54] width 191 height 23
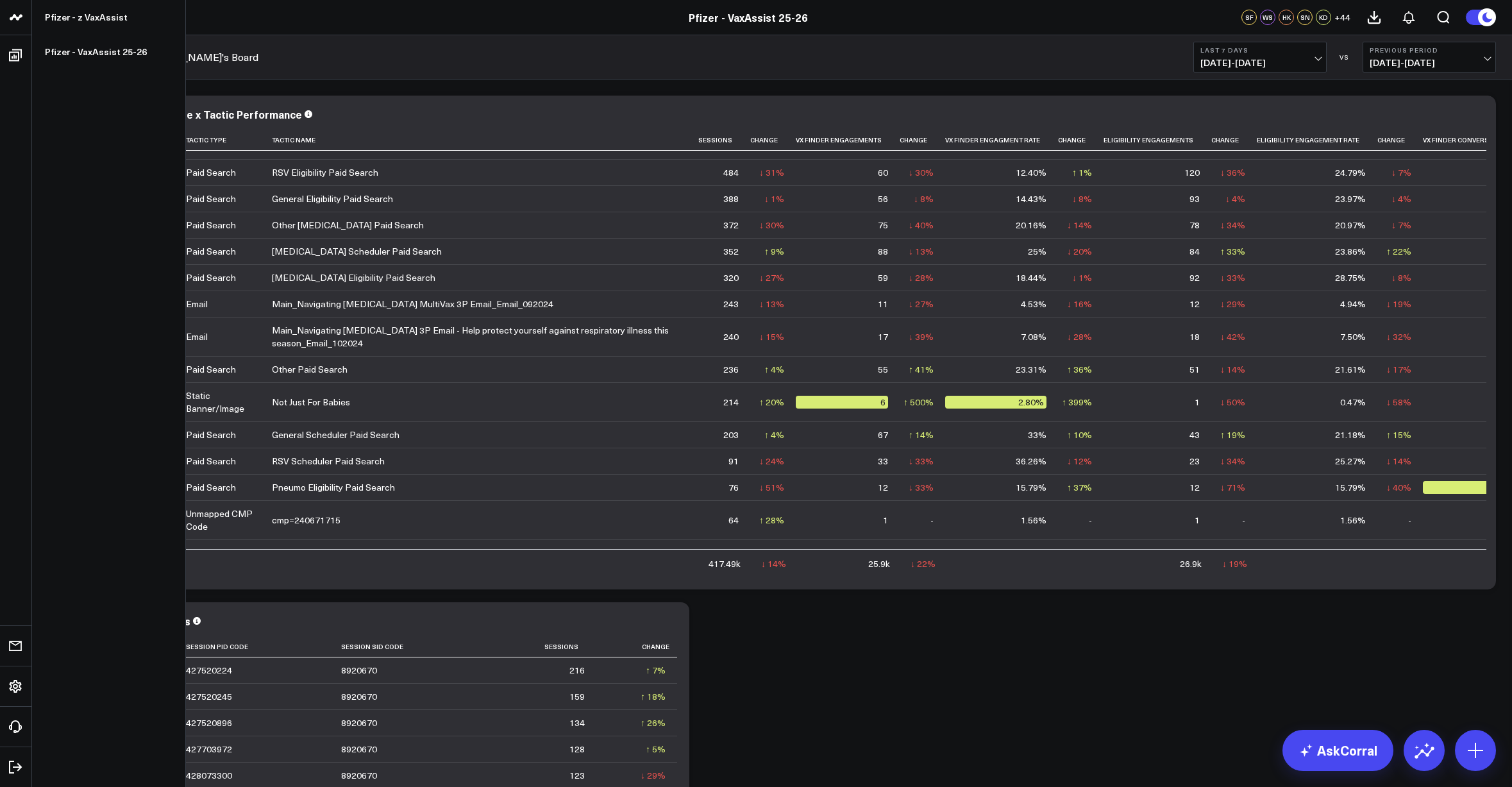
click at [17, 23] on icon at bounding box center [16, 18] width 16 height 16
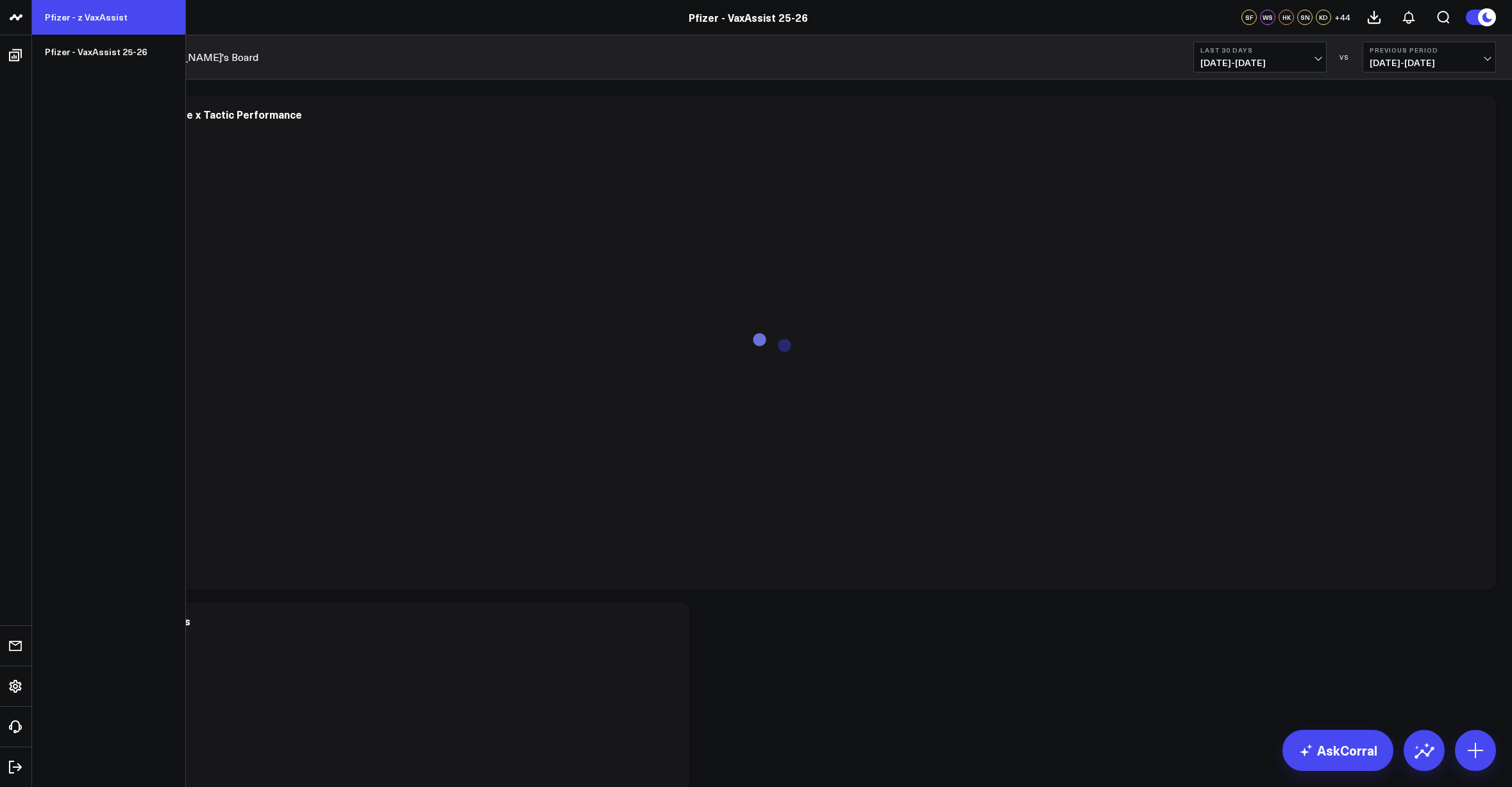
click at [76, 16] on link "Pfizer - z VaxAssist" at bounding box center [108, 17] width 153 height 35
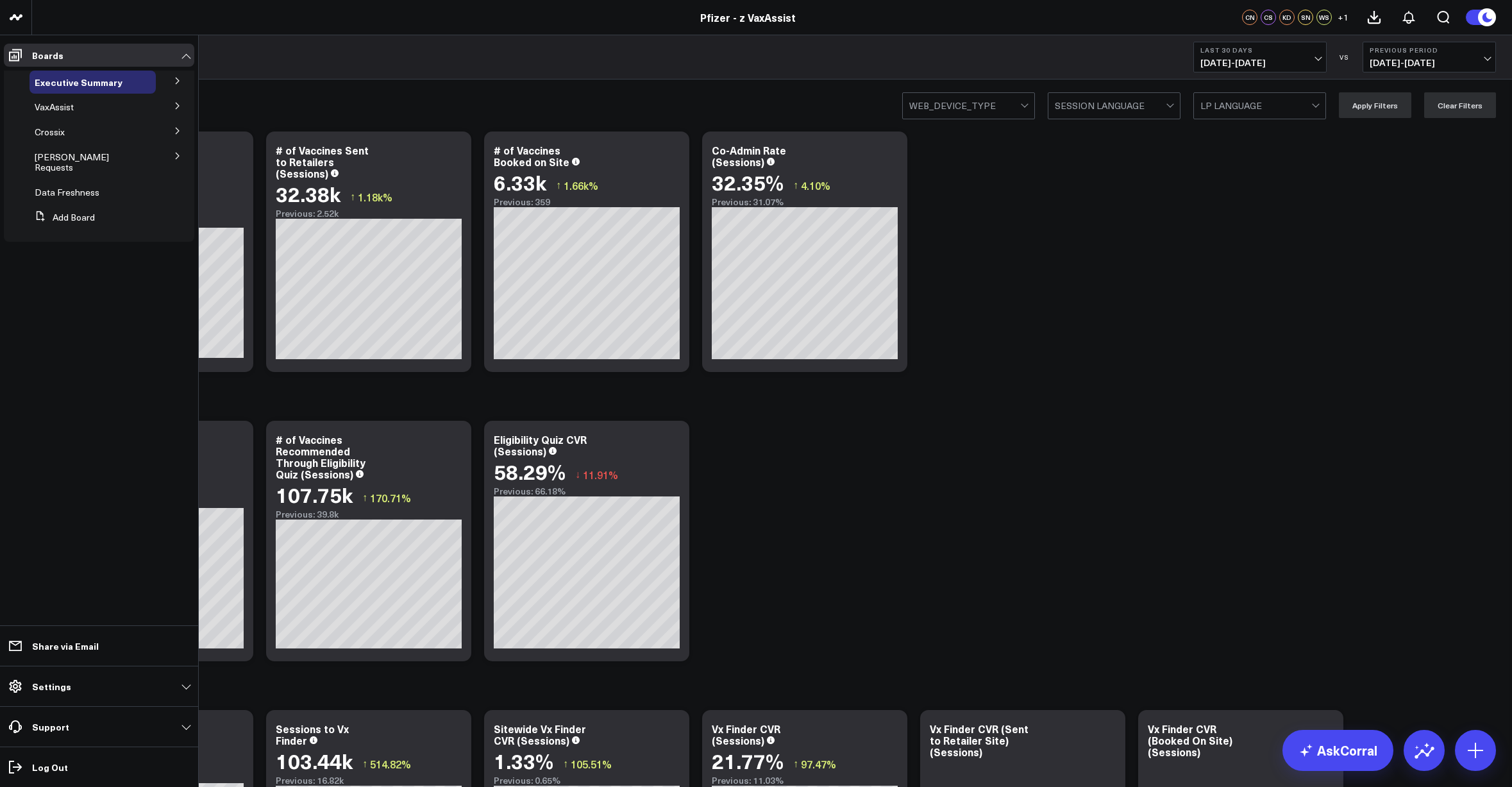
click at [176, 157] on icon at bounding box center [178, 156] width 8 height 8
click at [68, 184] on span "Landing Page Performance" at bounding box center [70, 195] width 56 height 23
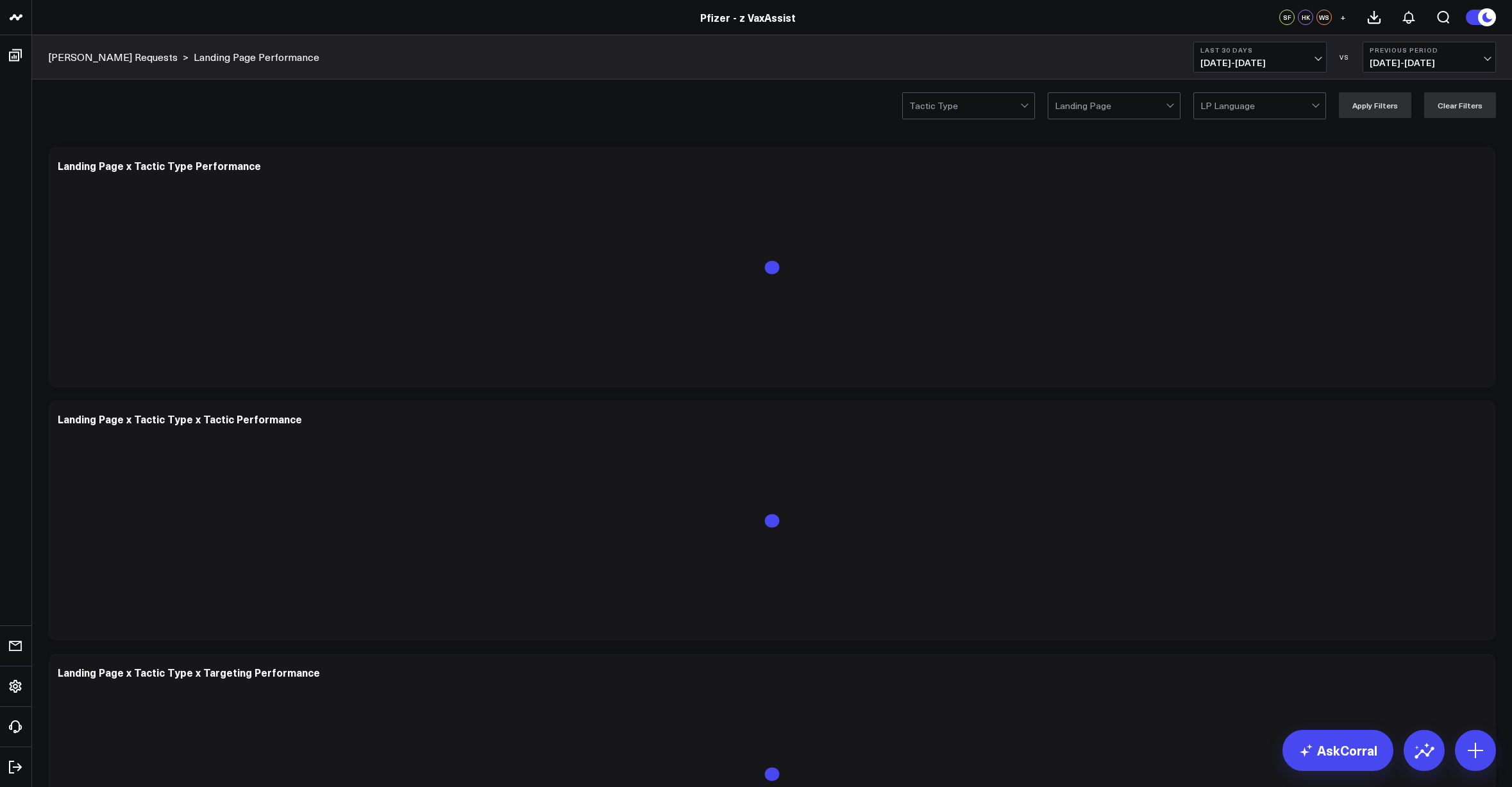
click at [1126, 105] on div at bounding box center [1111, 106] width 111 height 26
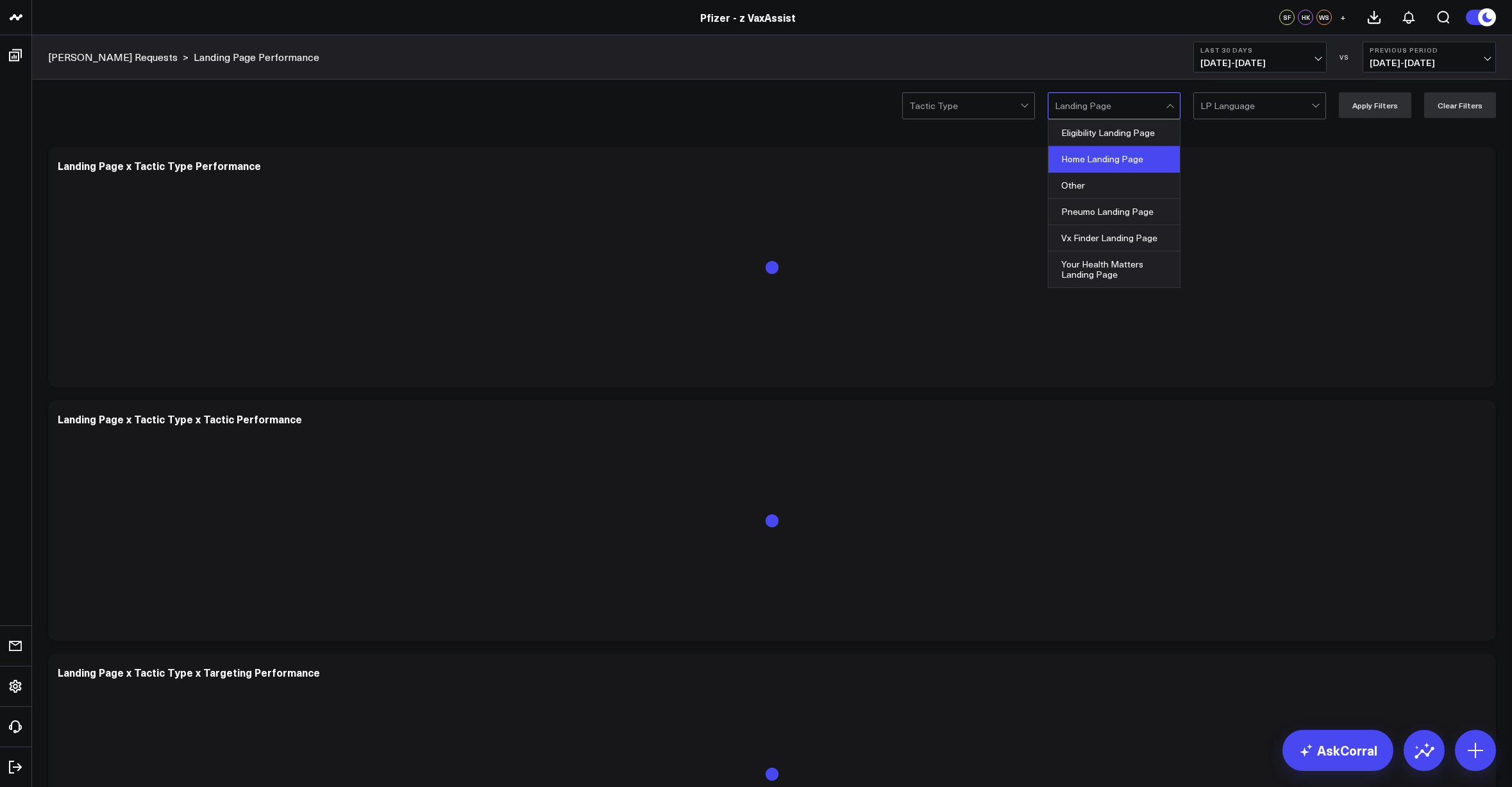
click at [1127, 162] on div "Home Landing Page" at bounding box center [1114, 159] width 131 height 27
click at [1248, 107] on div at bounding box center [1256, 106] width 111 height 26
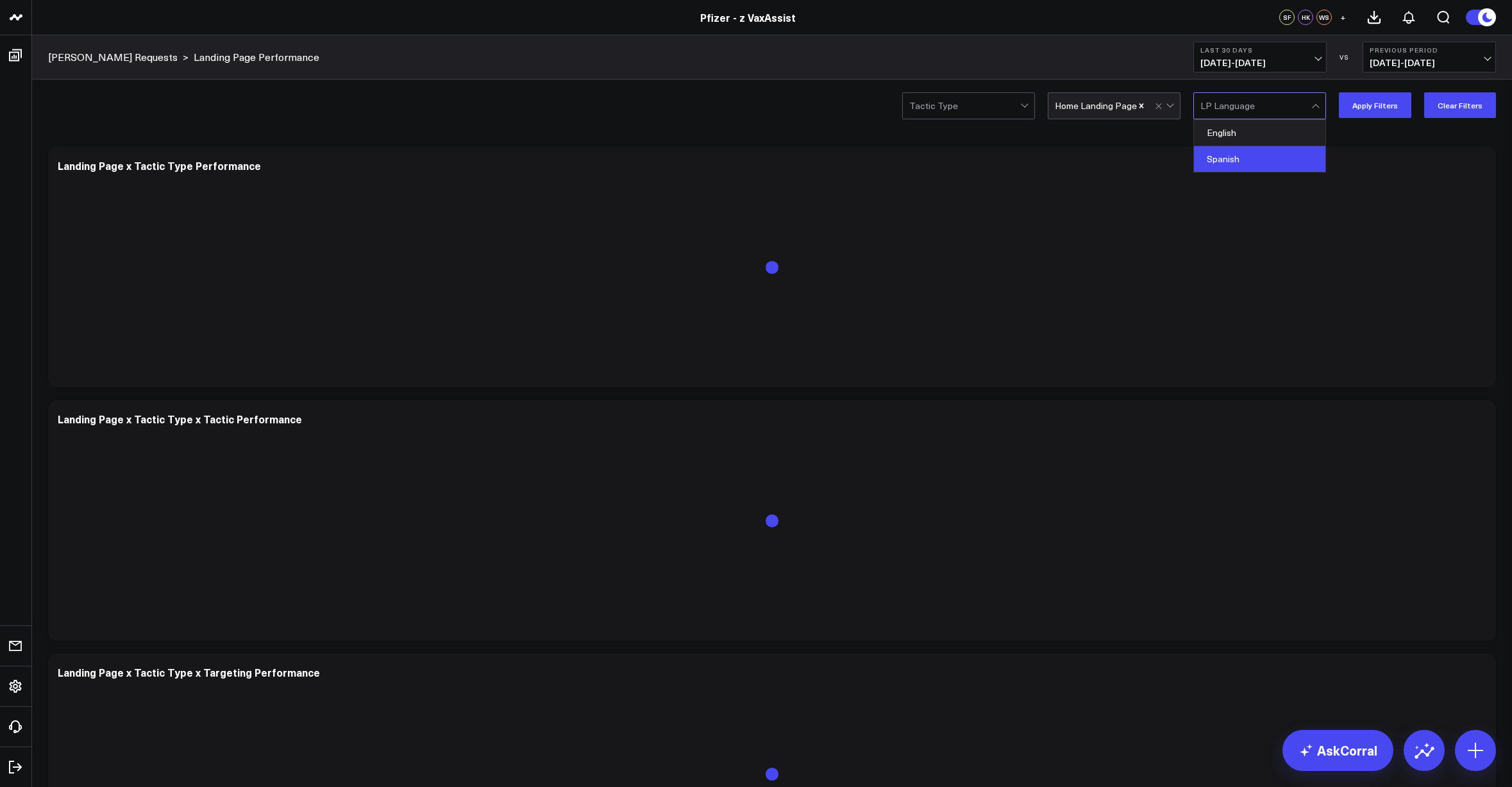
click at [1249, 162] on div "Spanish" at bounding box center [1259, 159] width 131 height 26
click at [1379, 111] on button "Apply Filters" at bounding box center [1375, 105] width 72 height 26
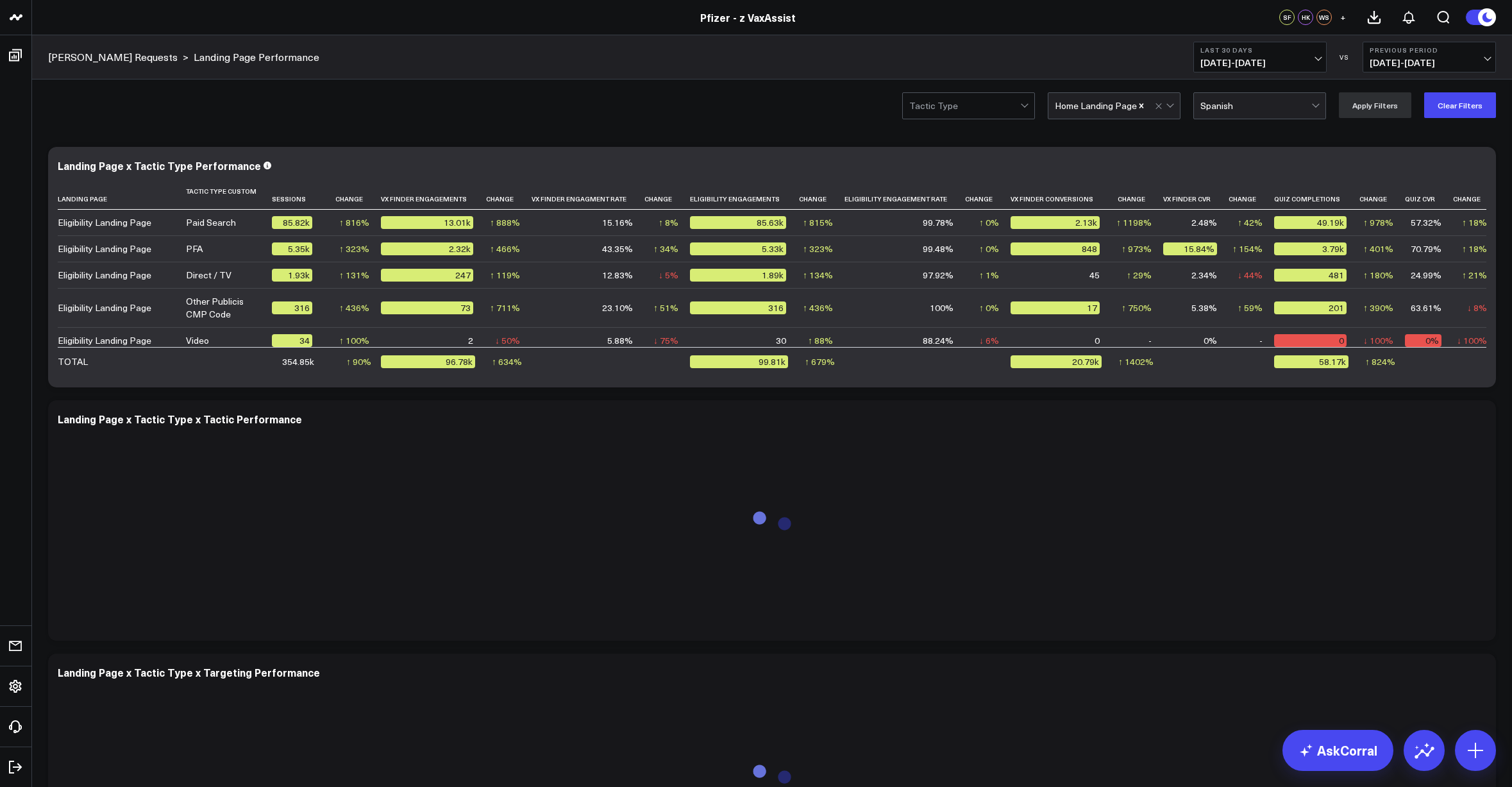
click at [55, 25] on header "Pfizer - z VaxAssist Pfizer - VaxAssist 25-26 Pfizer - z VaxAssist SF HK WS +" at bounding box center [756, 18] width 1512 height 36
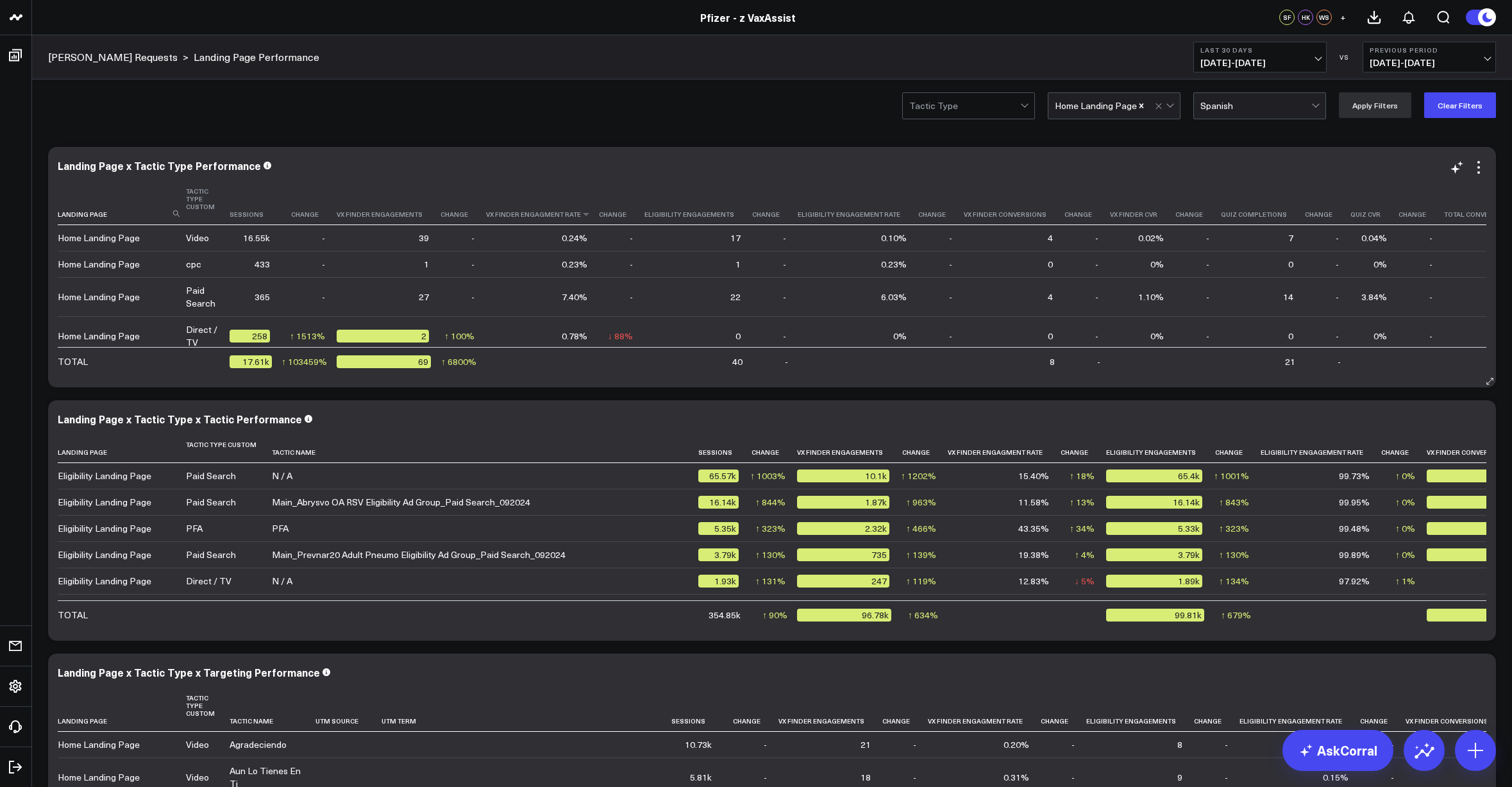
click at [1448, 109] on button "Clear Filters" at bounding box center [1460, 105] width 72 height 26
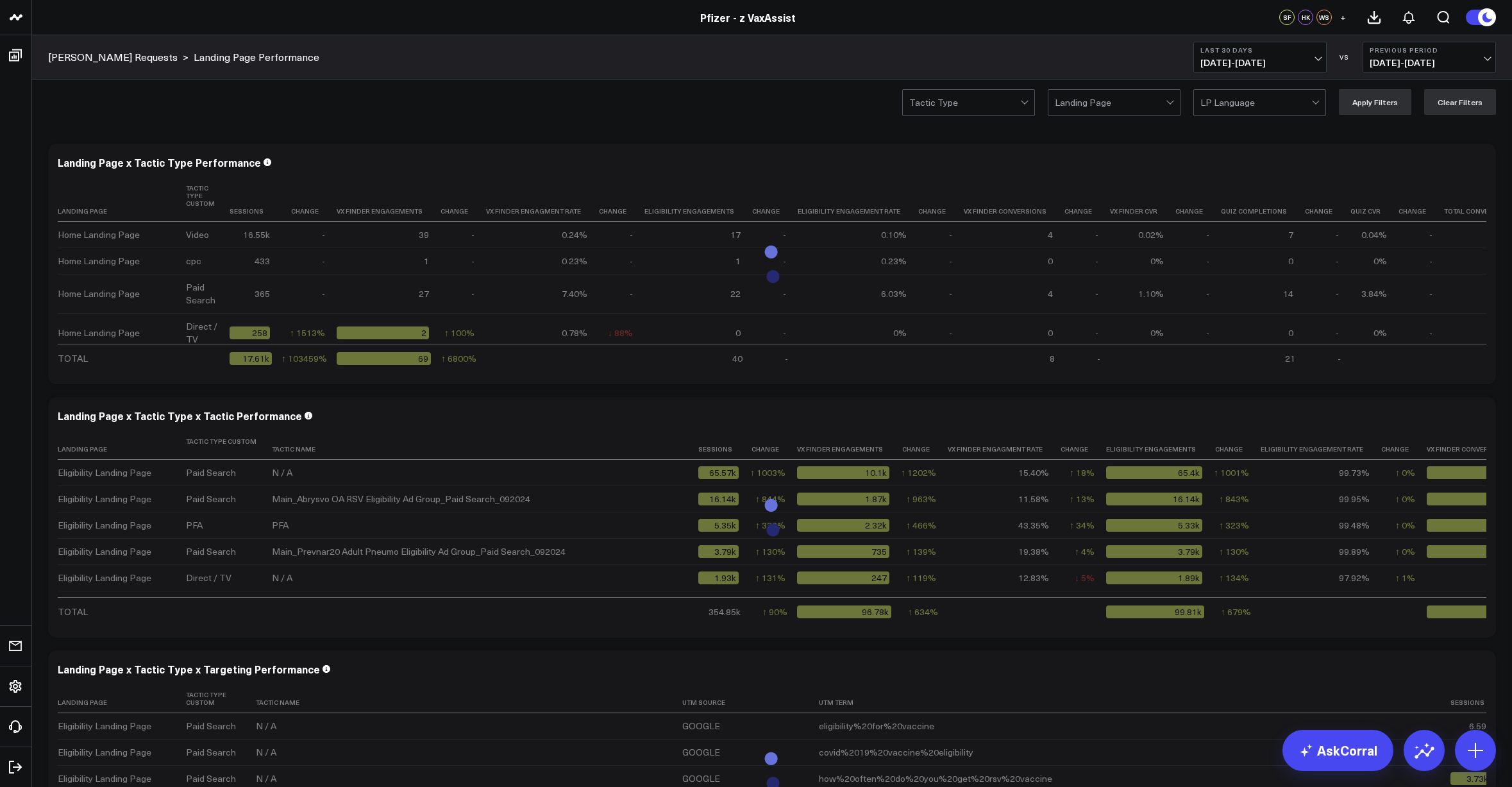
scroll to position [78, 0]
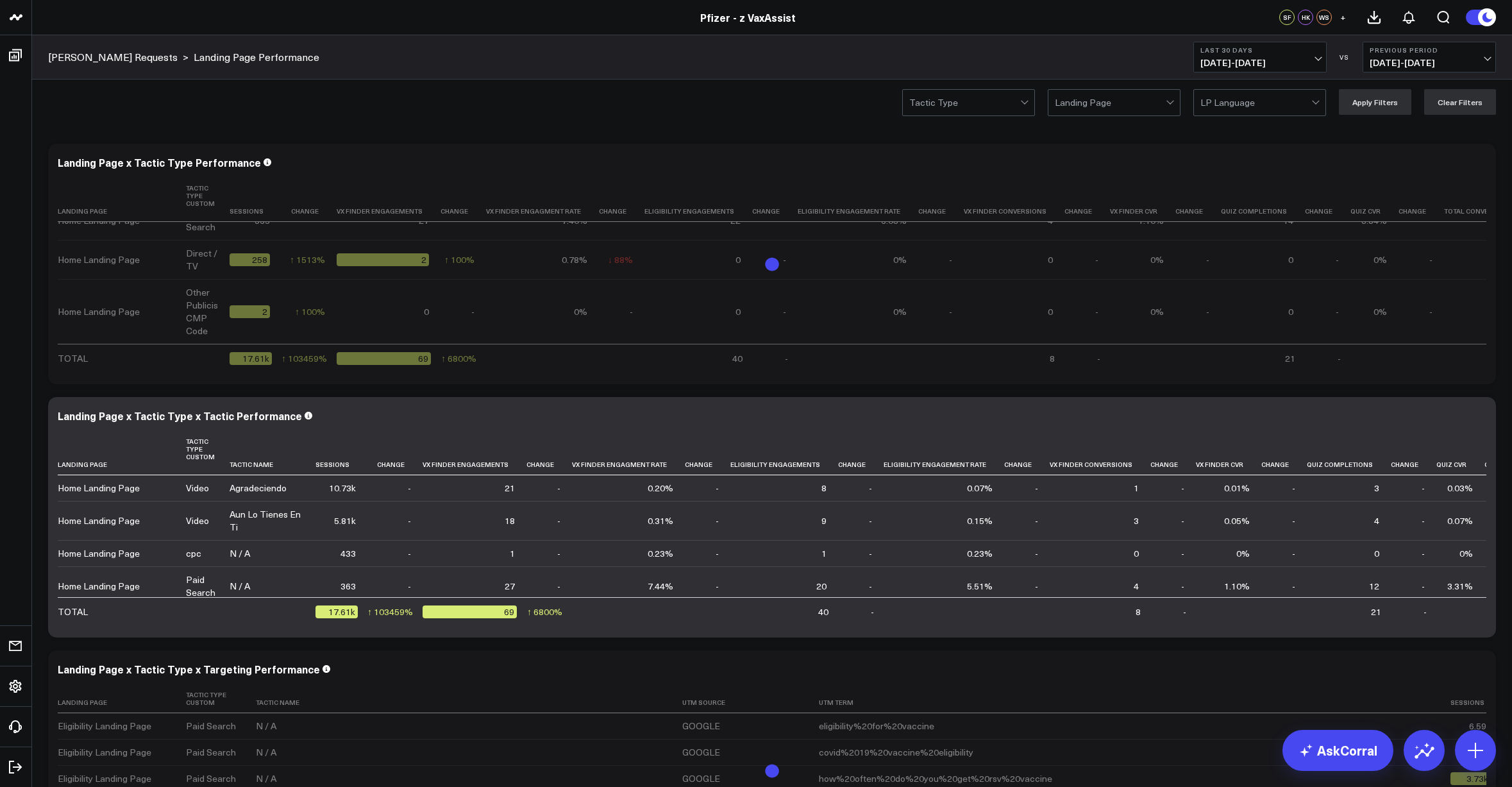
click at [76, 21] on div "Pfizer - z VaxAssist" at bounding box center [748, 17] width 1496 height 14
click at [396, 524] on div "Modify via AI Copy link to widget Ask support Remove Create linked copy Executi…" at bounding box center [772, 517] width 1461 height 760
